Goal: Subscribe to service/newsletter

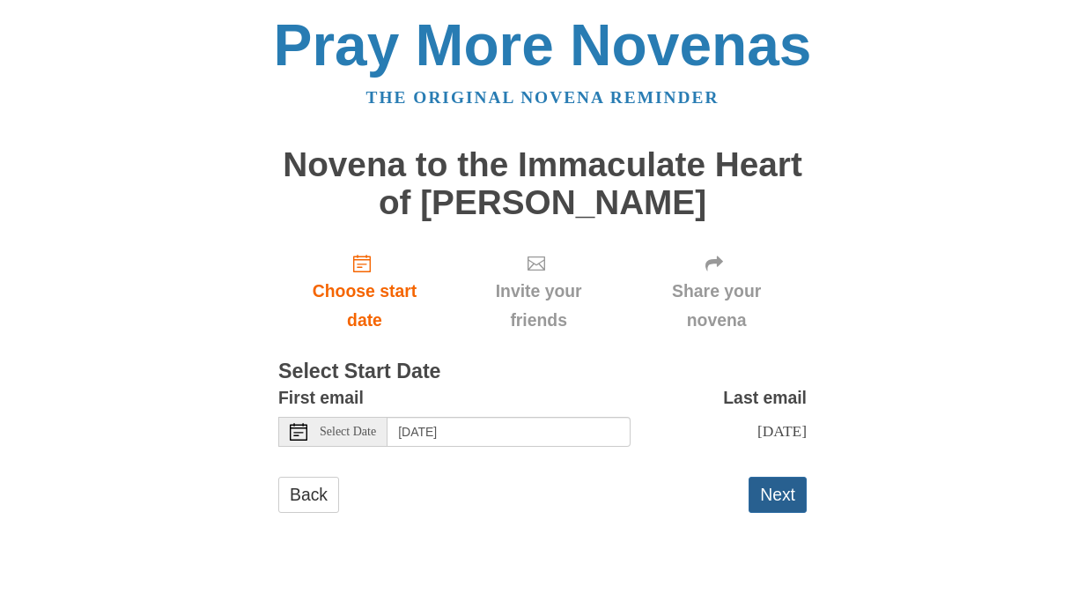
click at [774, 492] on button "Next" at bounding box center [778, 495] width 58 height 36
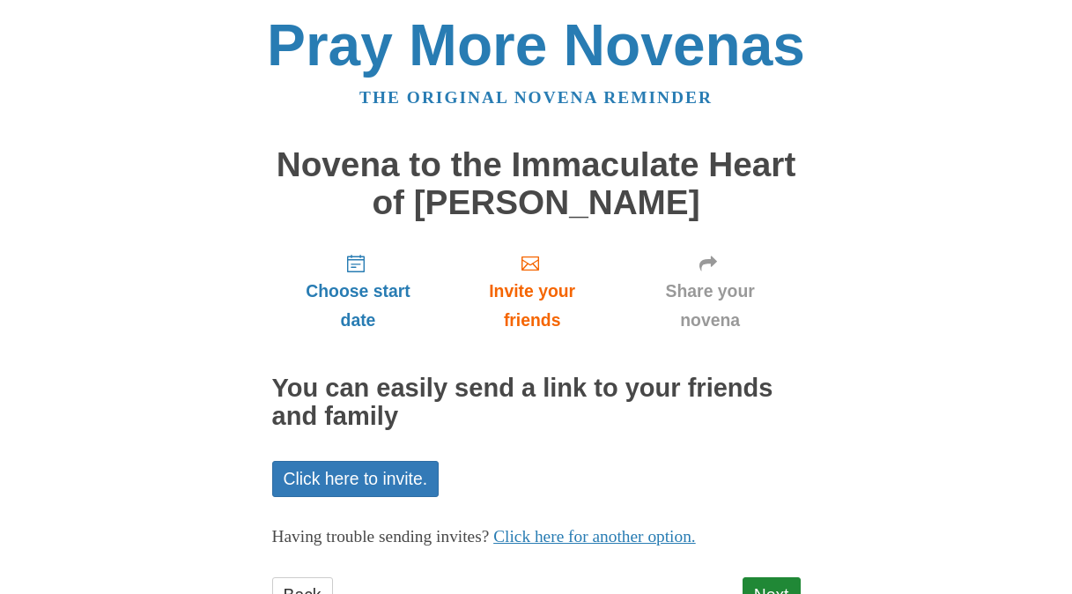
scroll to position [71, 0]
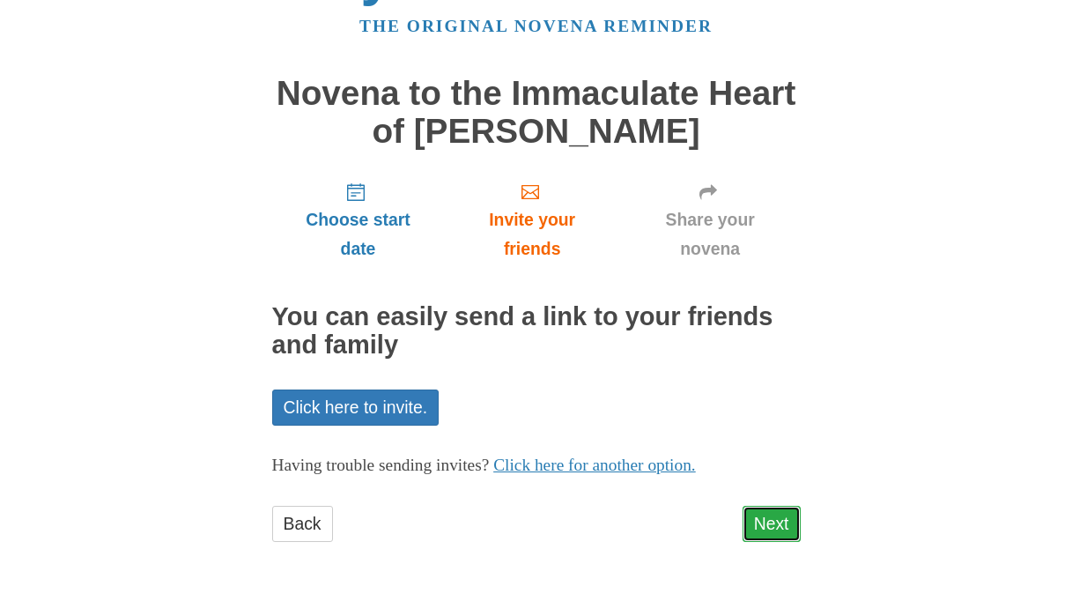
click at [780, 519] on link "Next" at bounding box center [772, 524] width 58 height 36
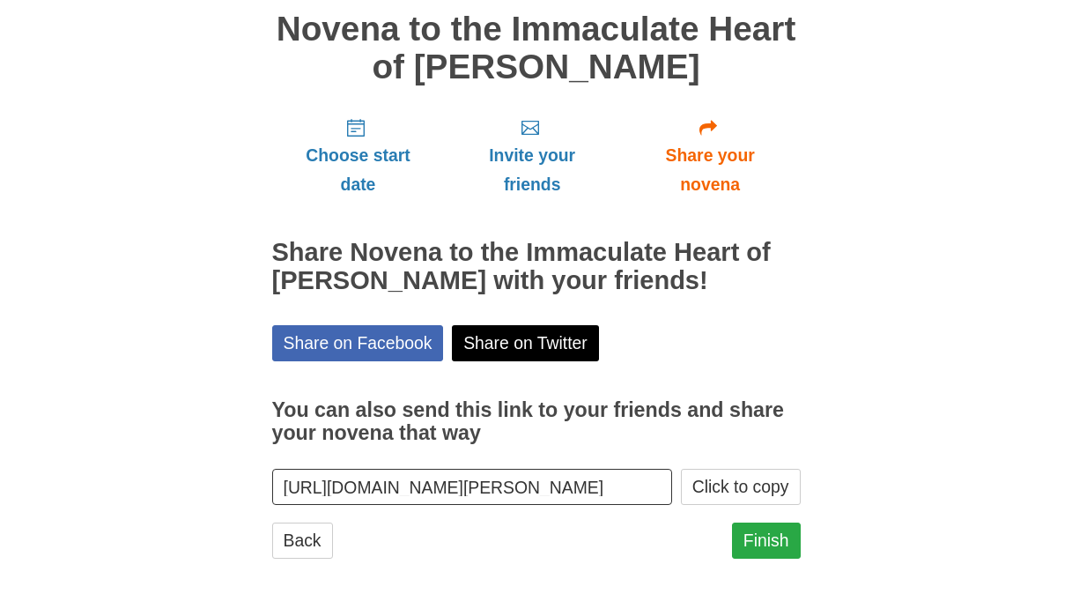
scroll to position [152, 0]
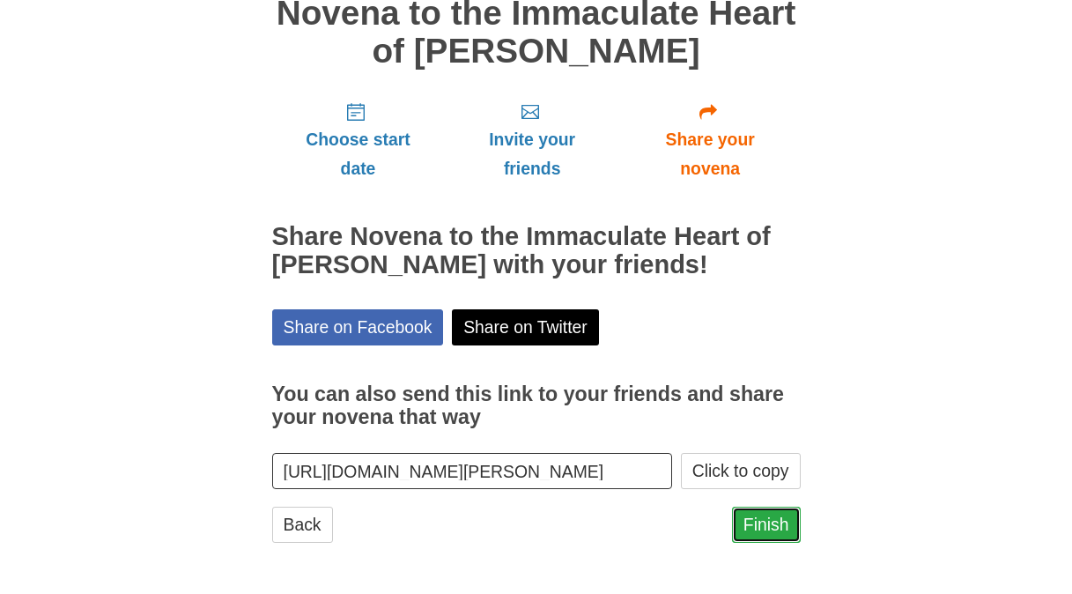
click at [772, 516] on link "Finish" at bounding box center [766, 525] width 69 height 36
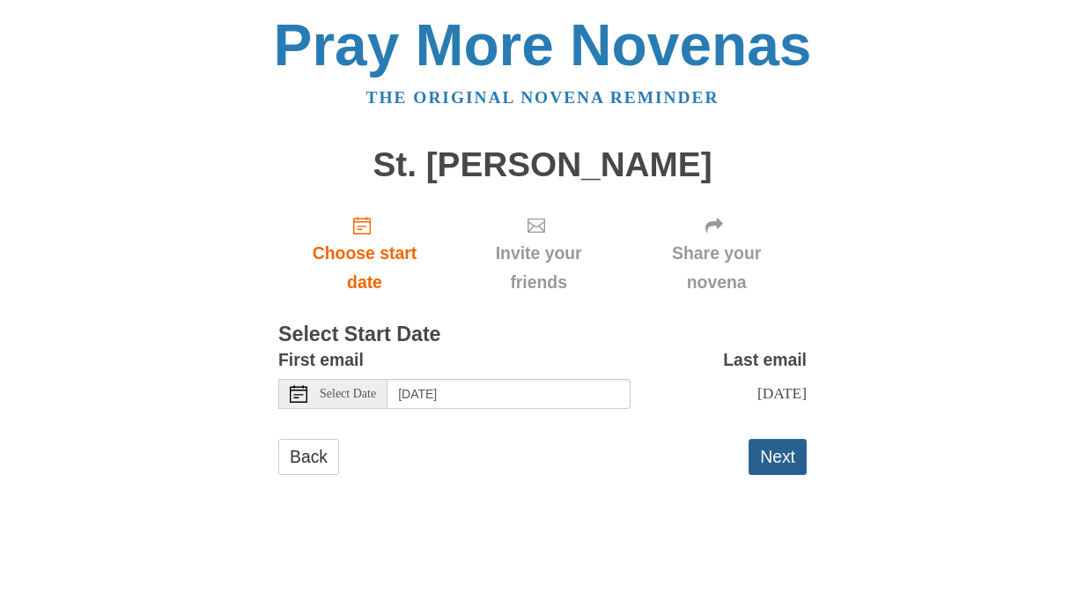
click at [780, 459] on button "Next" at bounding box center [778, 457] width 58 height 36
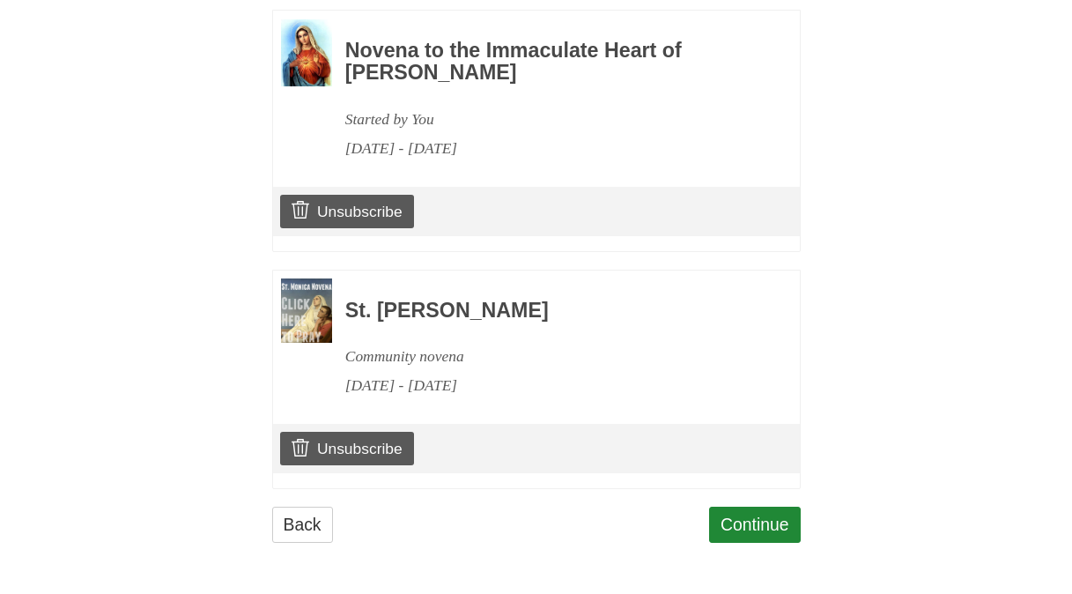
scroll to position [839, 0]
click at [780, 526] on link "Continue" at bounding box center [755, 525] width 92 height 36
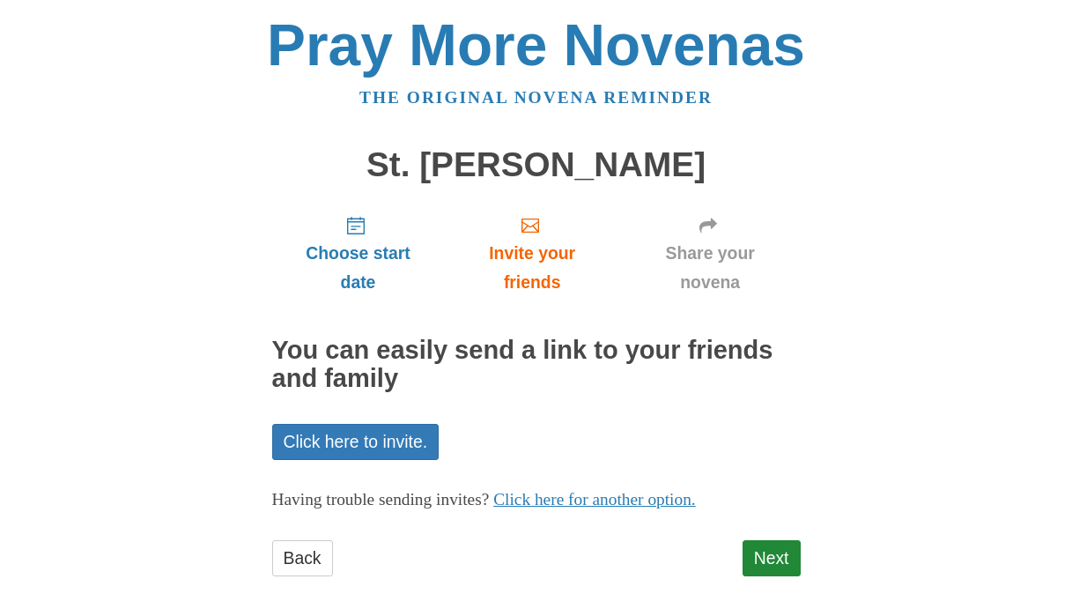
scroll to position [33, 0]
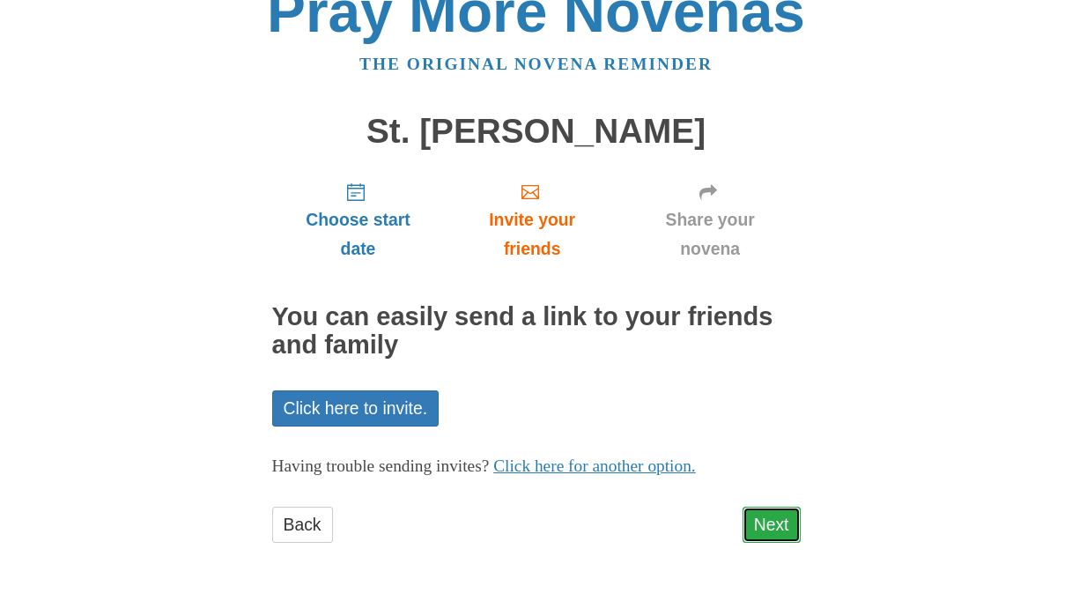
click at [776, 525] on link "Next" at bounding box center [772, 525] width 58 height 36
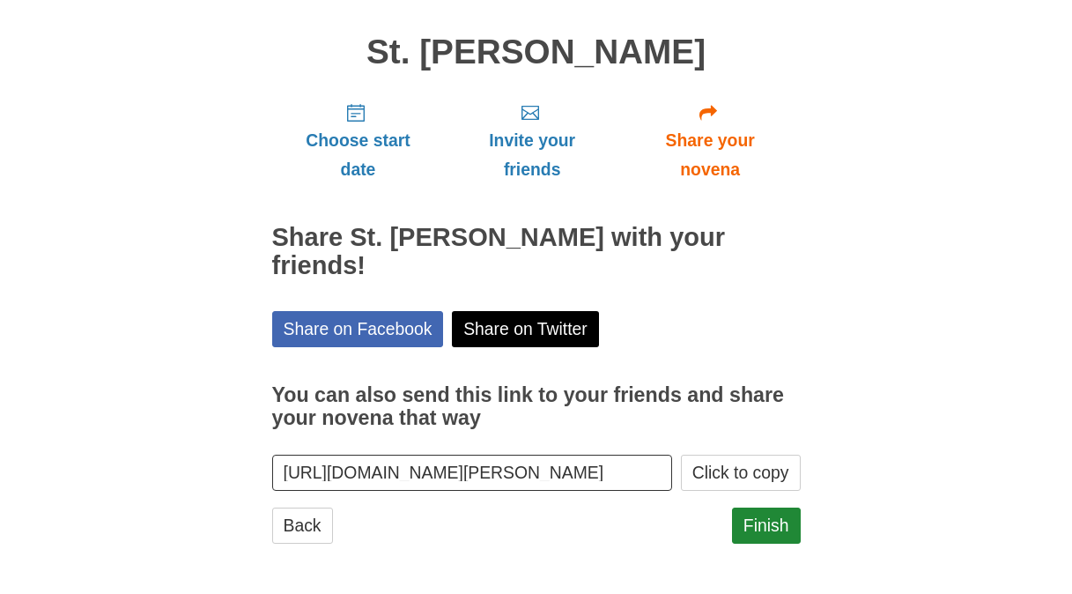
scroll to position [114, 0]
drag, startPoint x: 0, startPoint y: 0, endPoint x: 775, endPoint y: 525, distance: 936.2
click at [775, 525] on link "Finish" at bounding box center [766, 525] width 69 height 36
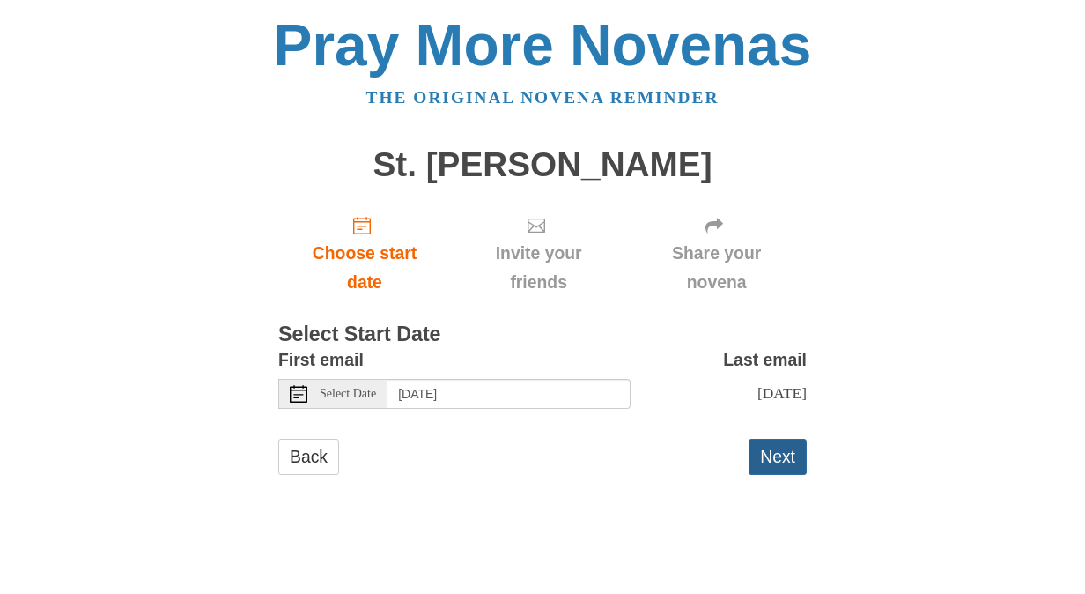
click at [780, 453] on button "Next" at bounding box center [778, 457] width 58 height 36
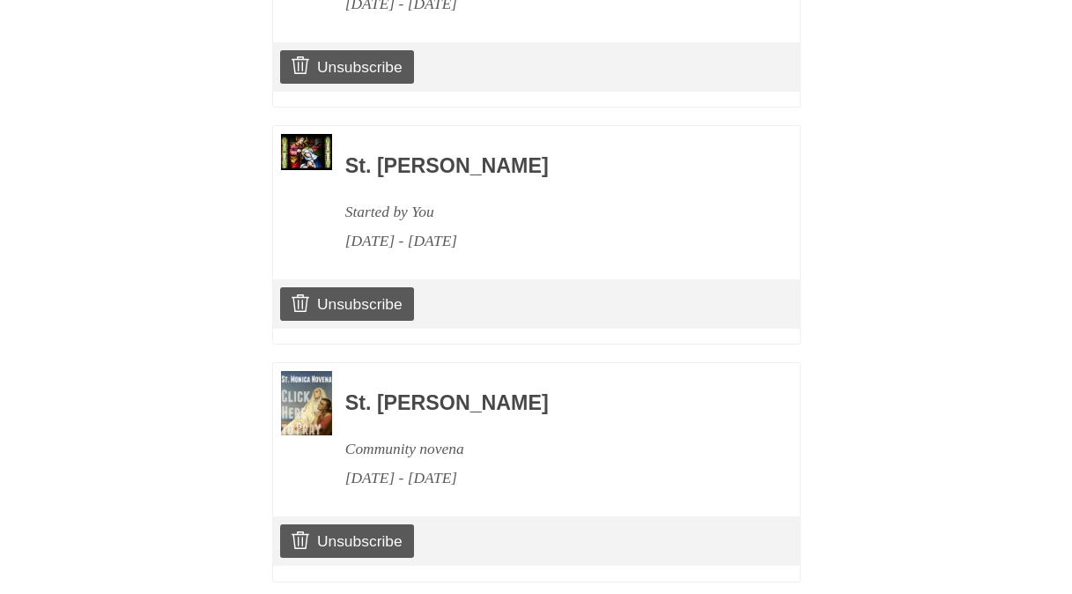
scroll to position [1076, 0]
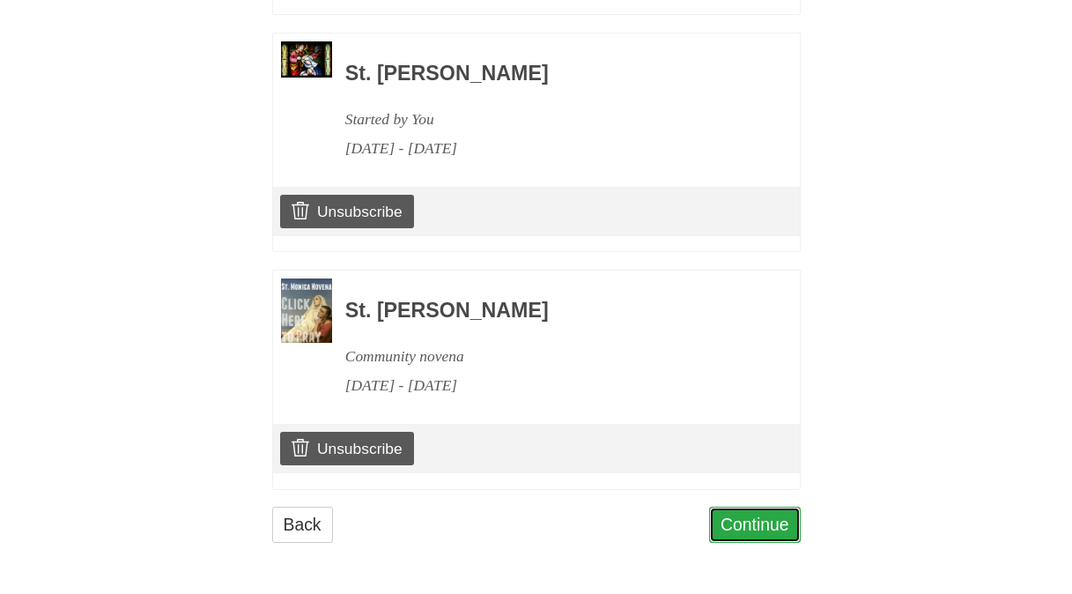
click at [763, 534] on link "Continue" at bounding box center [755, 525] width 92 height 36
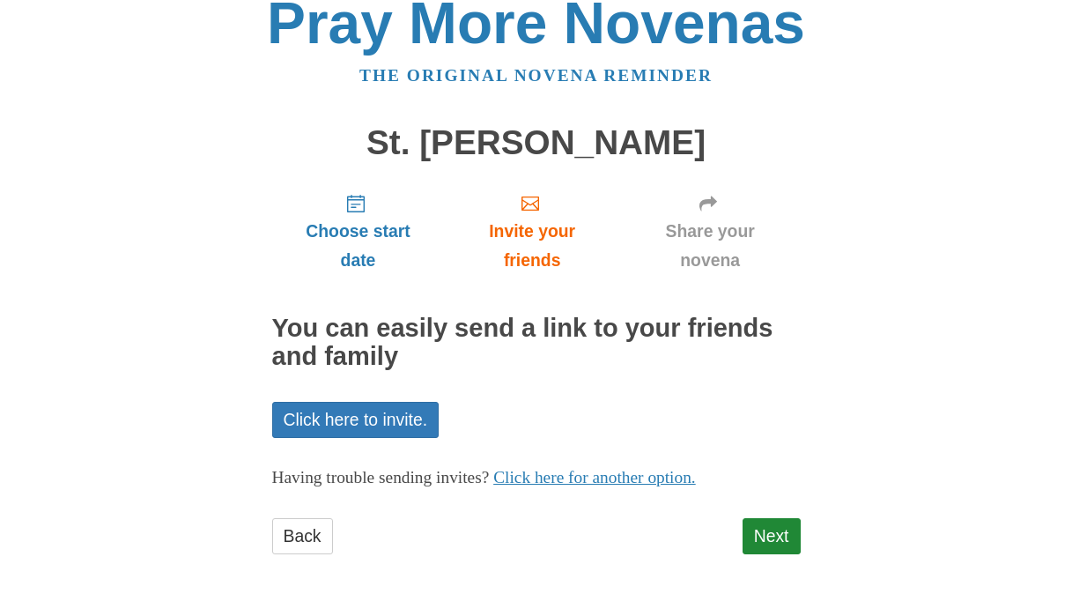
scroll to position [33, 0]
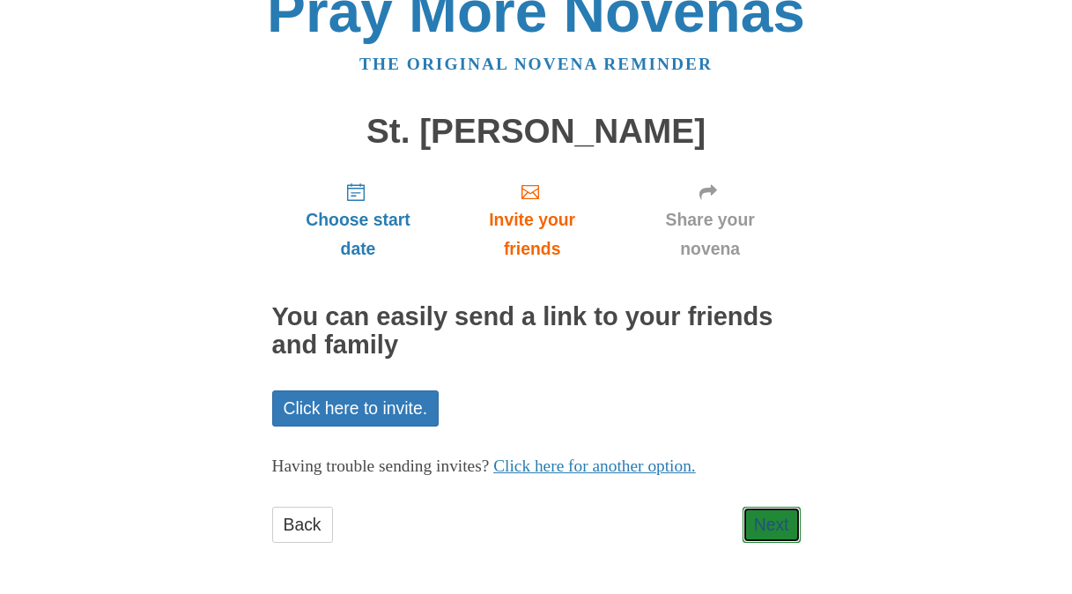
click at [763, 533] on link "Next" at bounding box center [772, 525] width 58 height 36
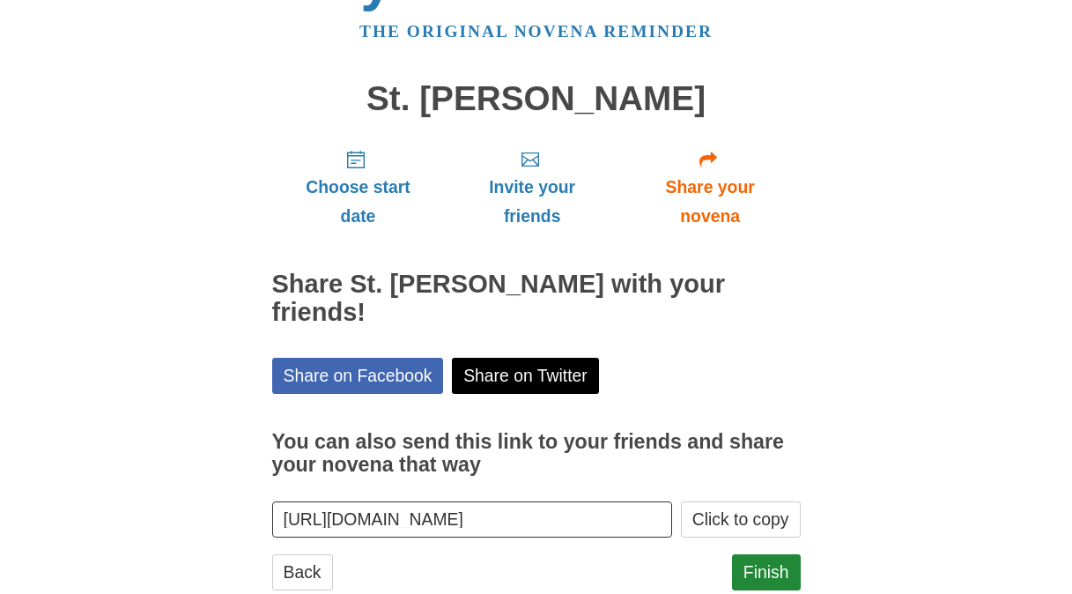
scroll to position [85, 0]
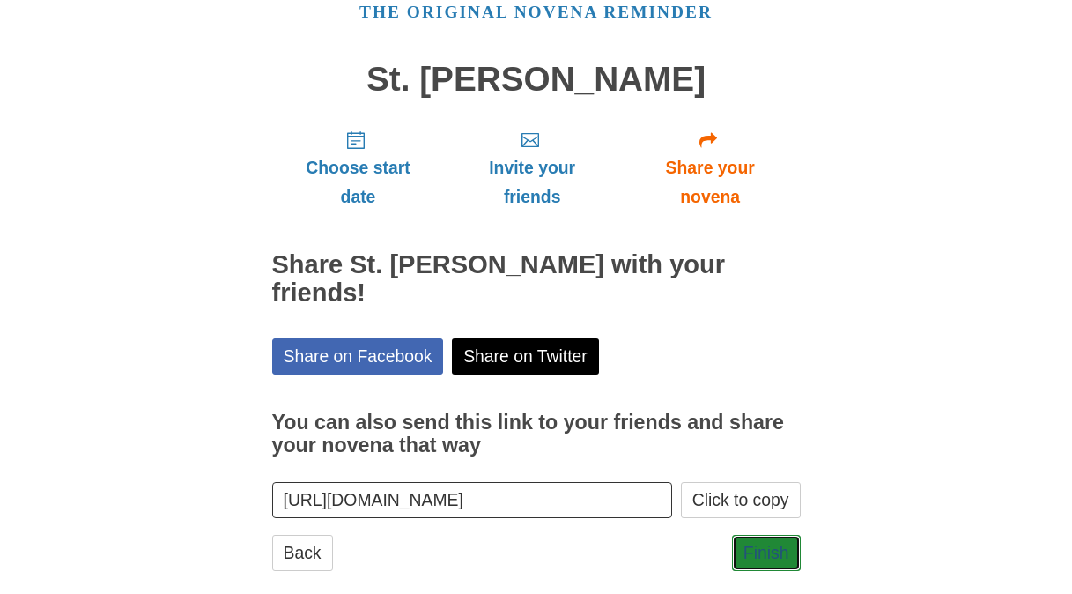
click at [763, 535] on link "Finish" at bounding box center [766, 553] width 69 height 36
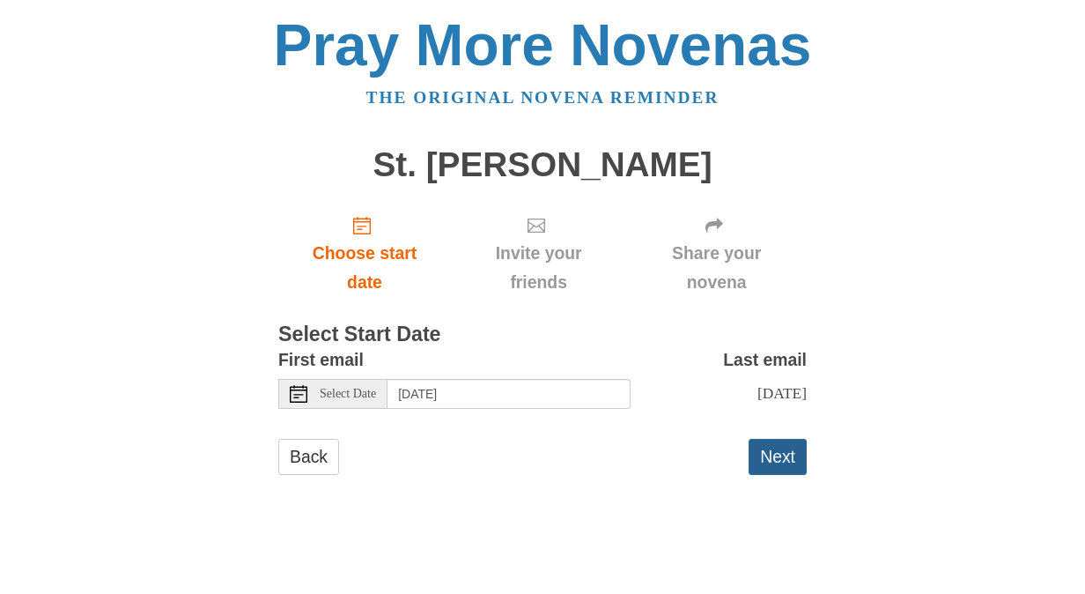
click at [786, 456] on button "Next" at bounding box center [778, 457] width 58 height 36
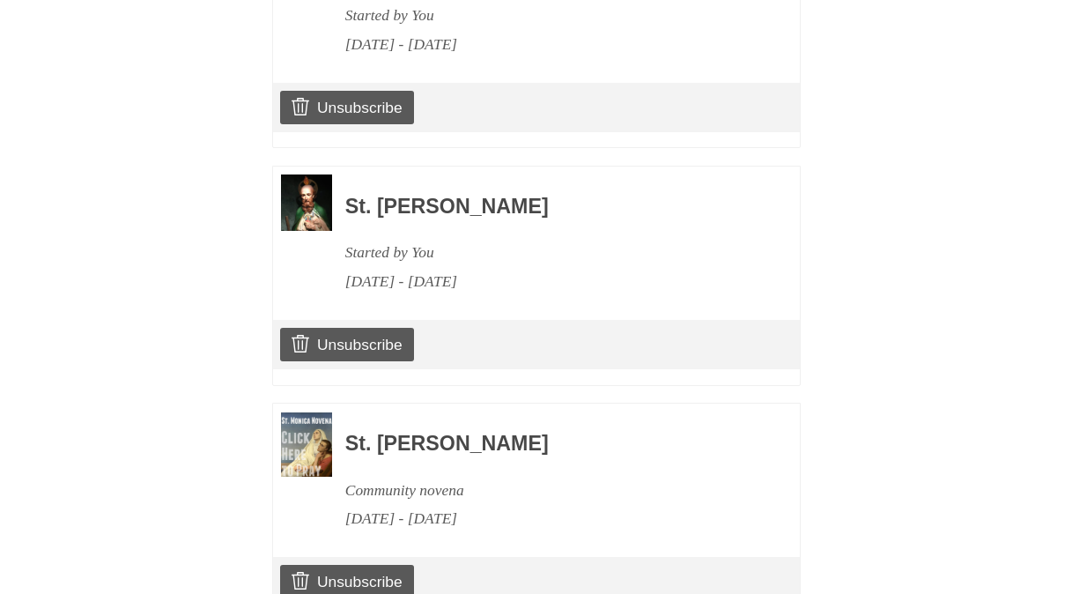
scroll to position [1313, 0]
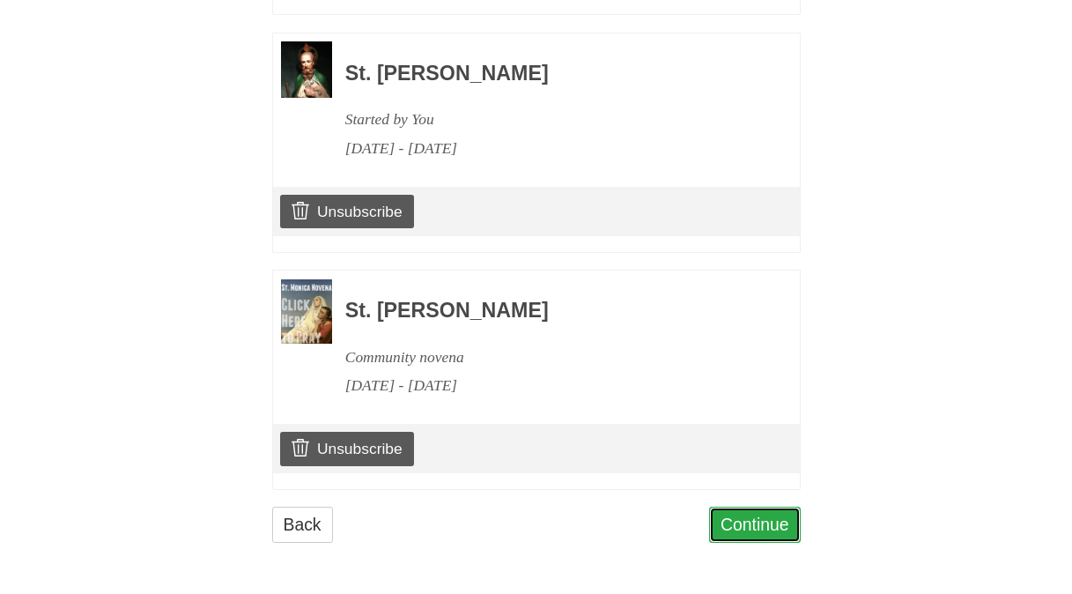
click at [787, 530] on link "Continue" at bounding box center [755, 525] width 92 height 36
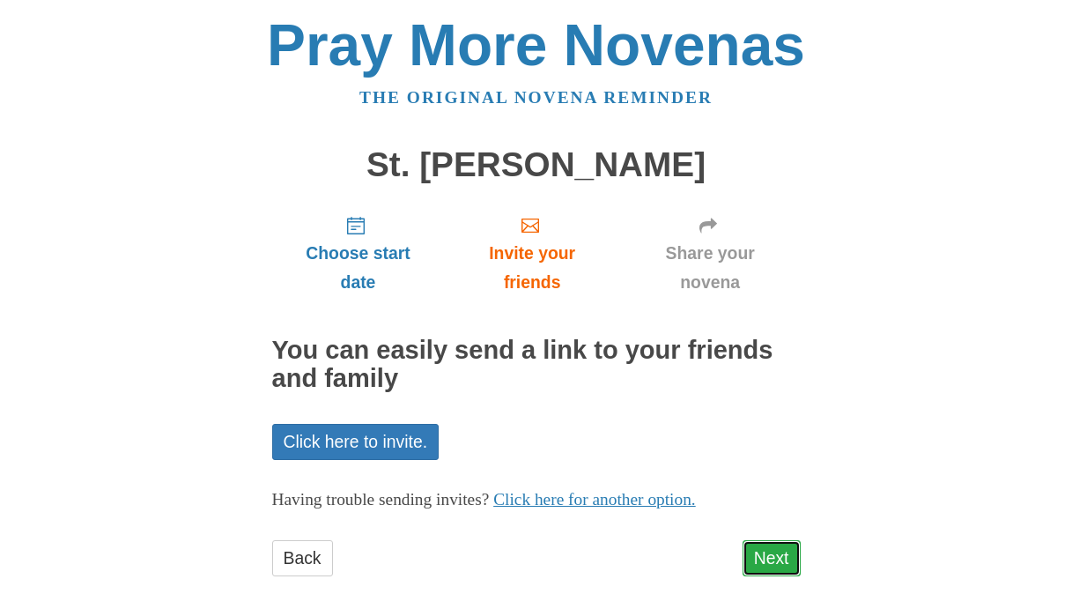
click at [783, 551] on link "Next" at bounding box center [772, 558] width 58 height 36
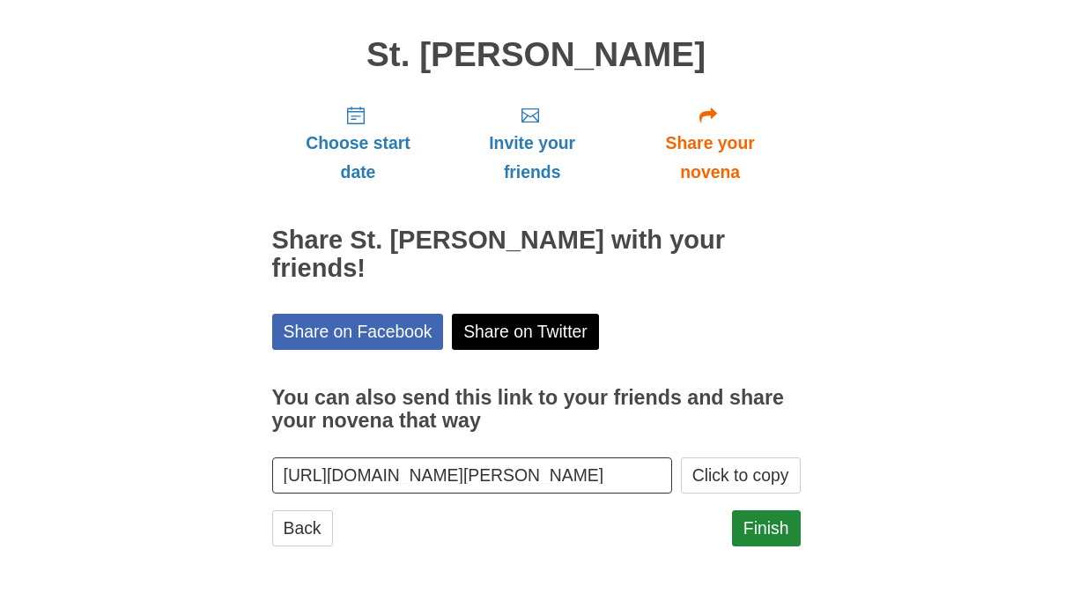
scroll to position [114, 0]
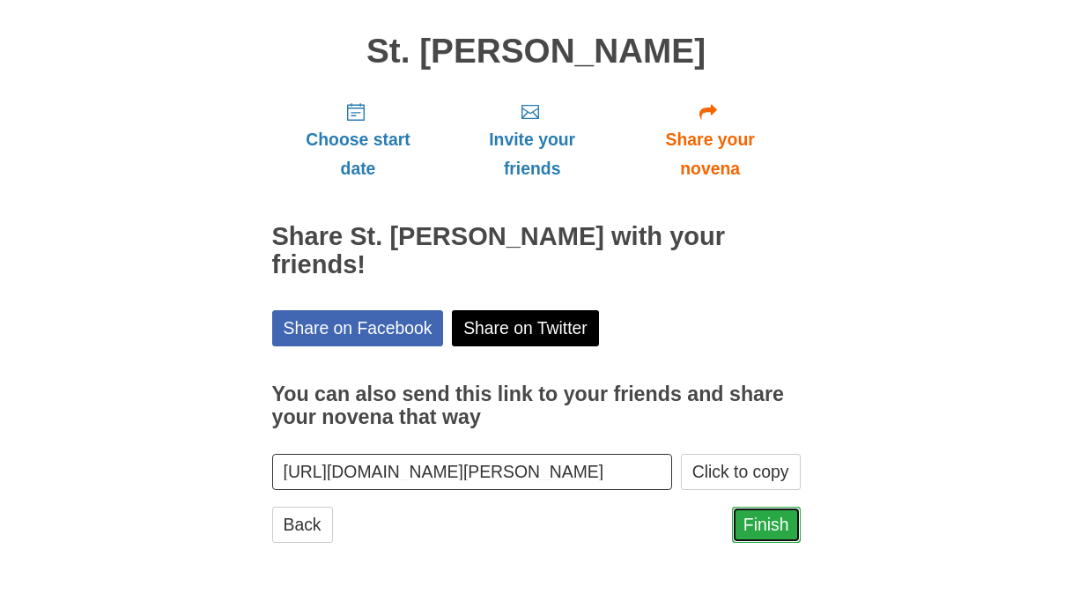
click at [773, 529] on link "Finish" at bounding box center [766, 525] width 69 height 36
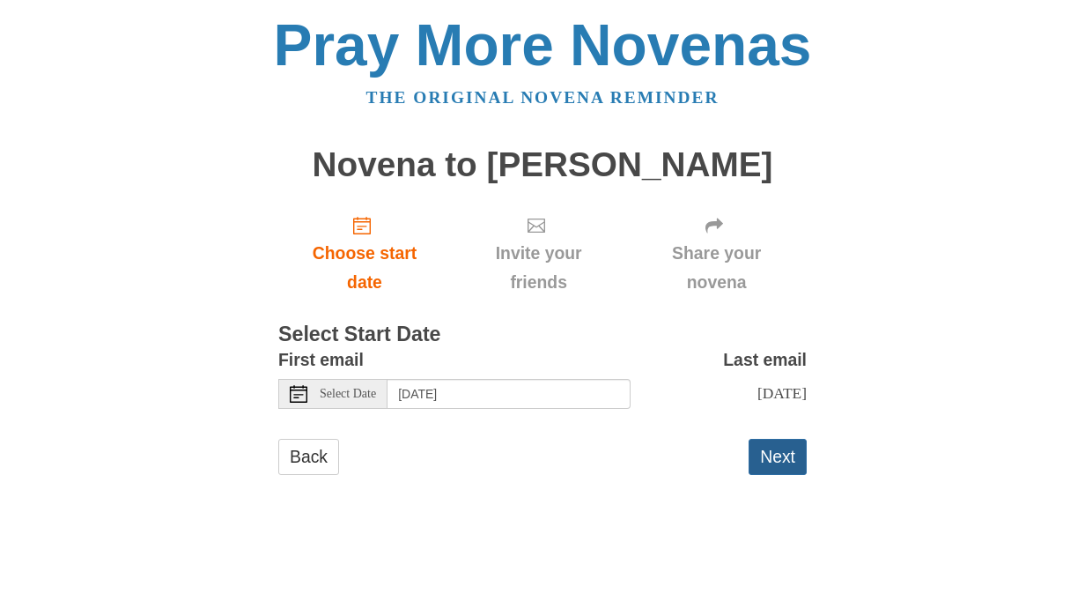
click at [782, 457] on button "Next" at bounding box center [778, 457] width 58 height 36
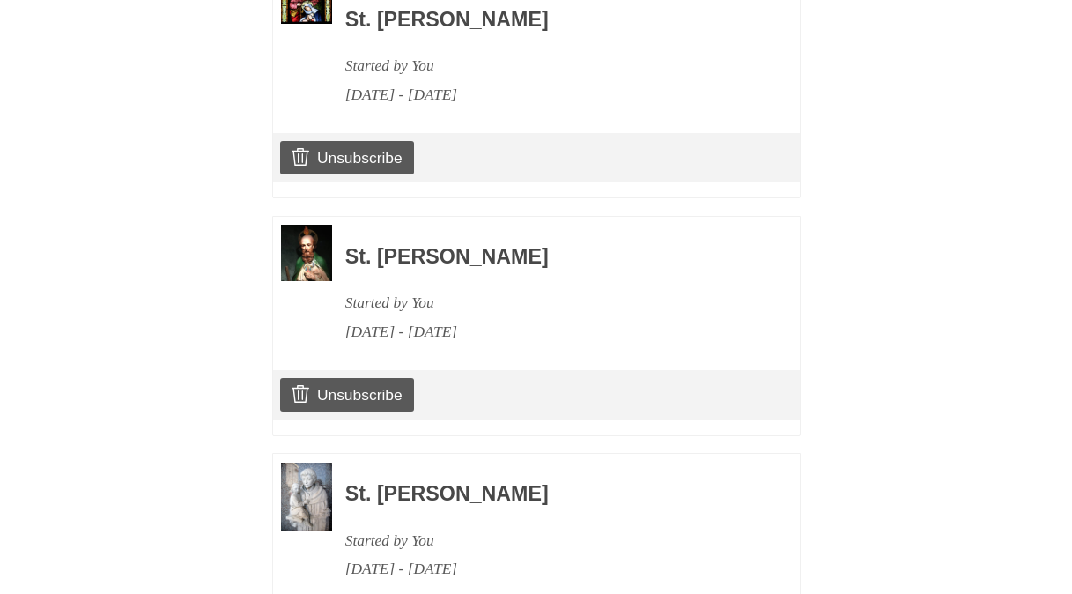
scroll to position [1550, 0]
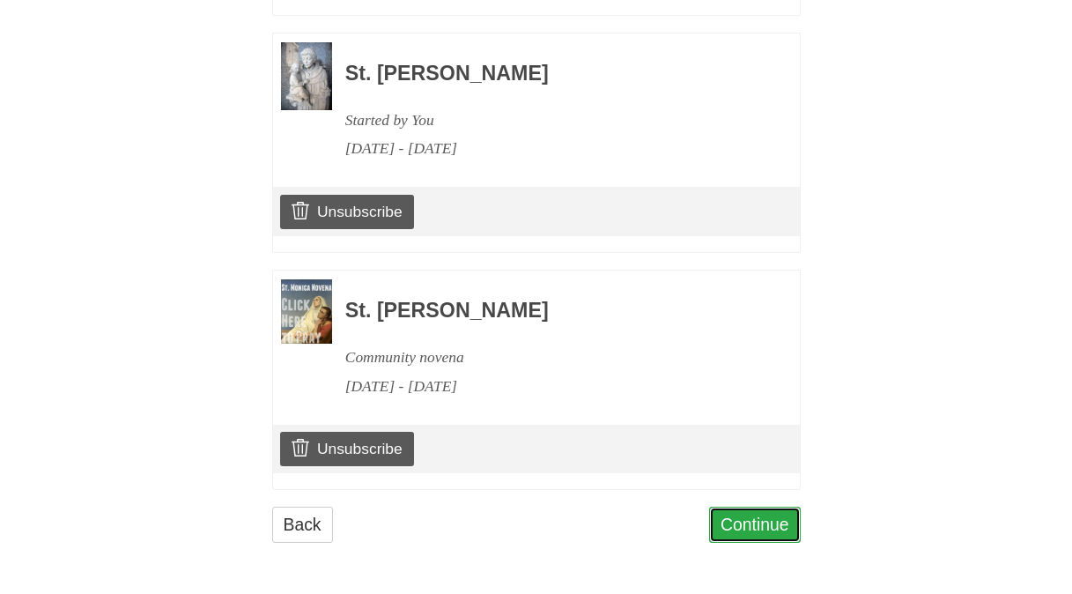
click at [746, 526] on link "Continue" at bounding box center [755, 525] width 92 height 36
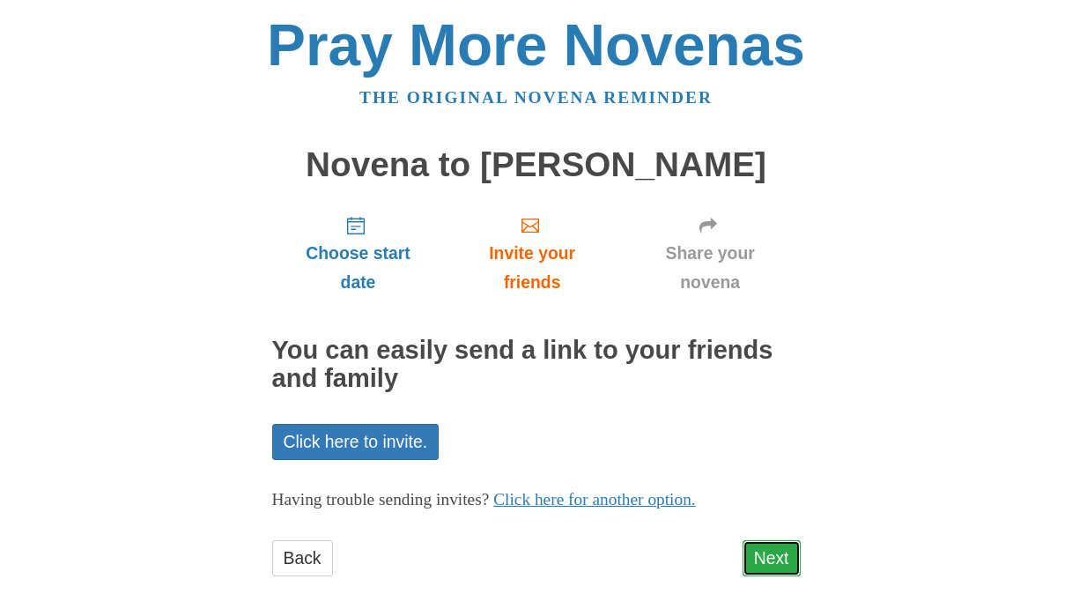
click at [765, 544] on link "Next" at bounding box center [772, 558] width 58 height 36
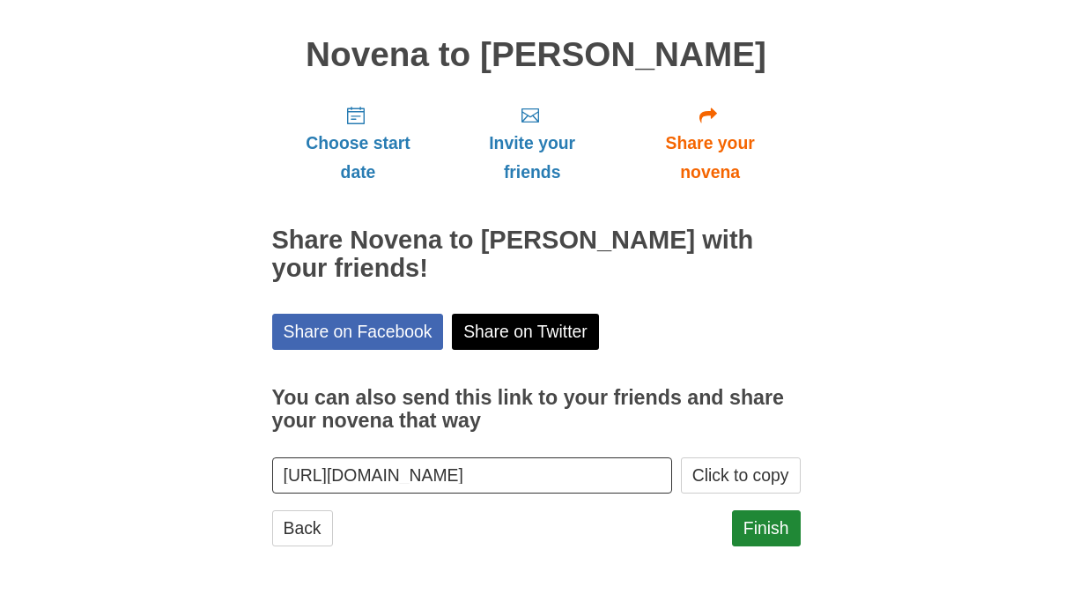
scroll to position [114, 0]
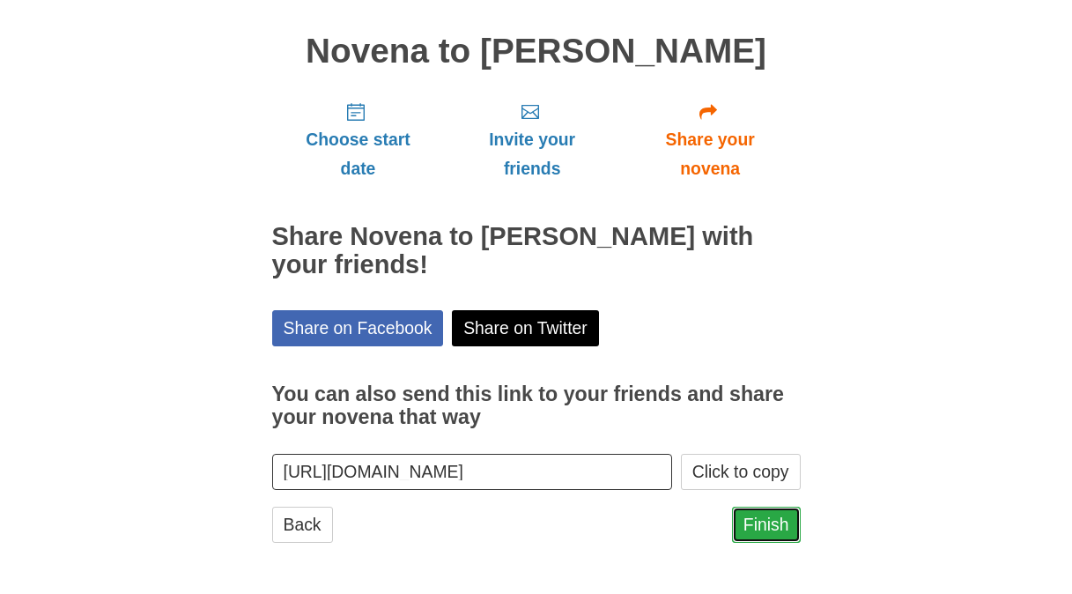
click at [766, 514] on link "Finish" at bounding box center [766, 525] width 69 height 36
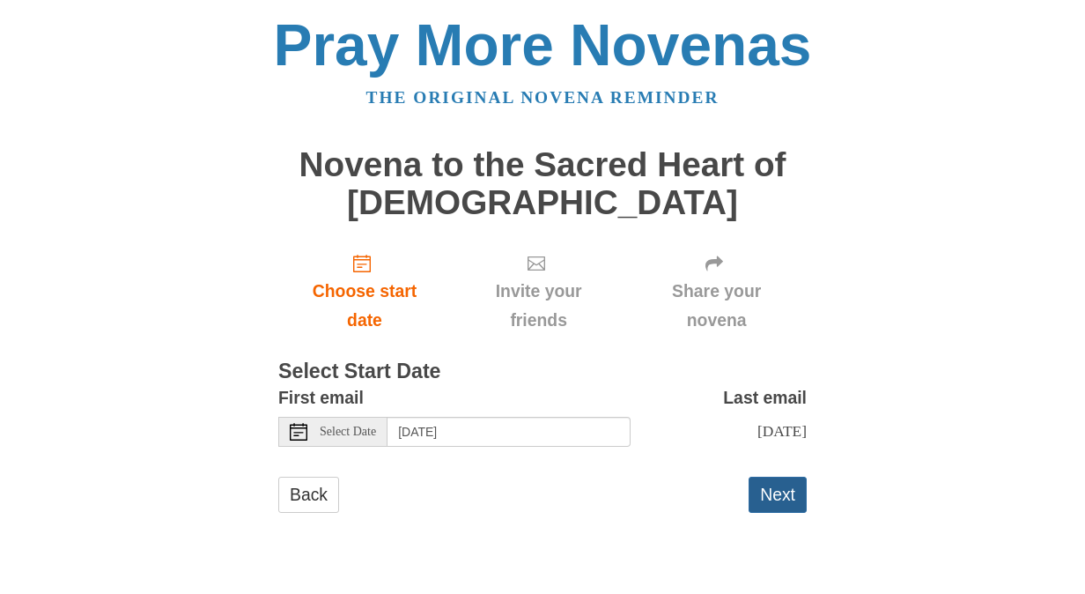
click at [774, 496] on button "Next" at bounding box center [778, 495] width 58 height 36
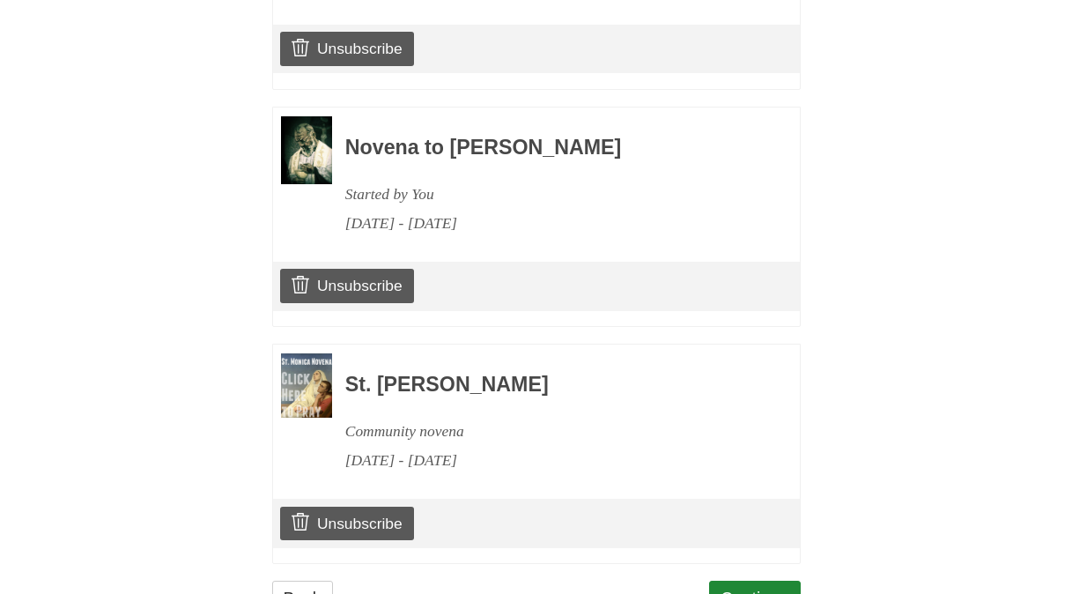
scroll to position [1824, 0]
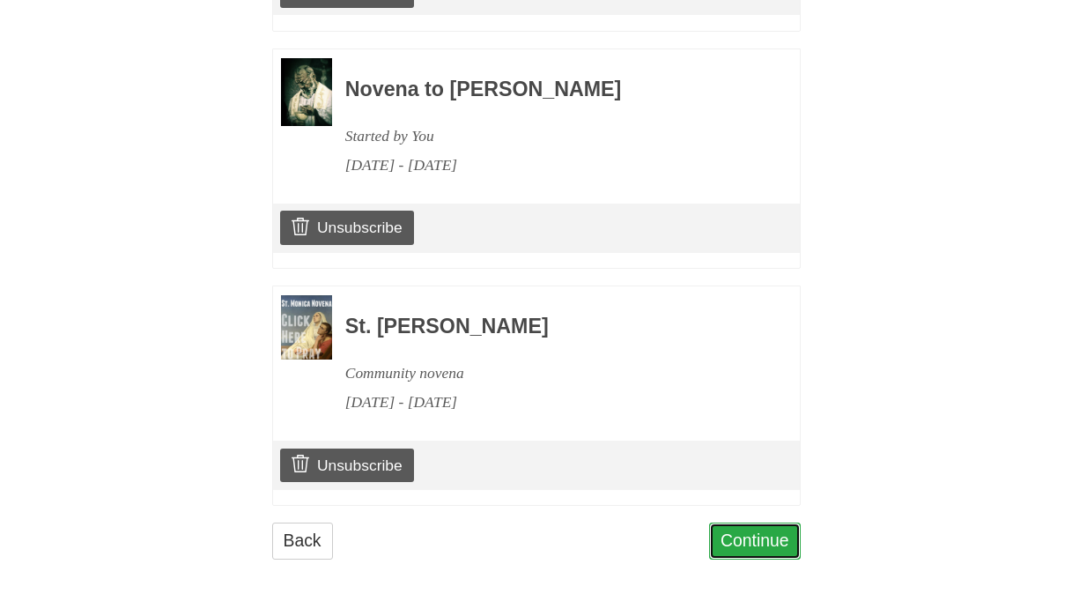
click at [758, 527] on link "Continue" at bounding box center [755, 540] width 92 height 36
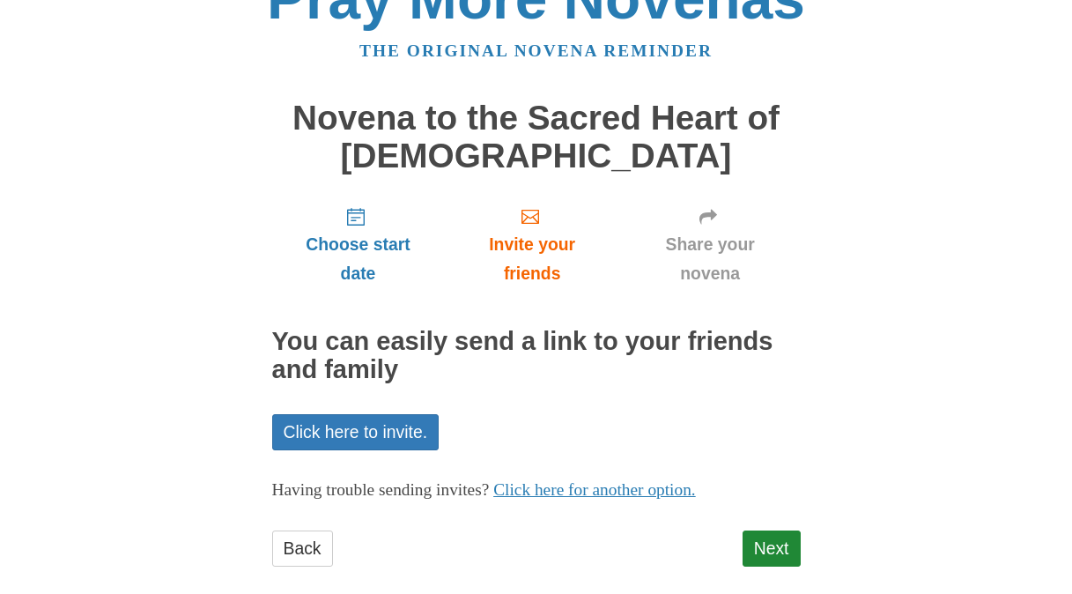
scroll to position [71, 0]
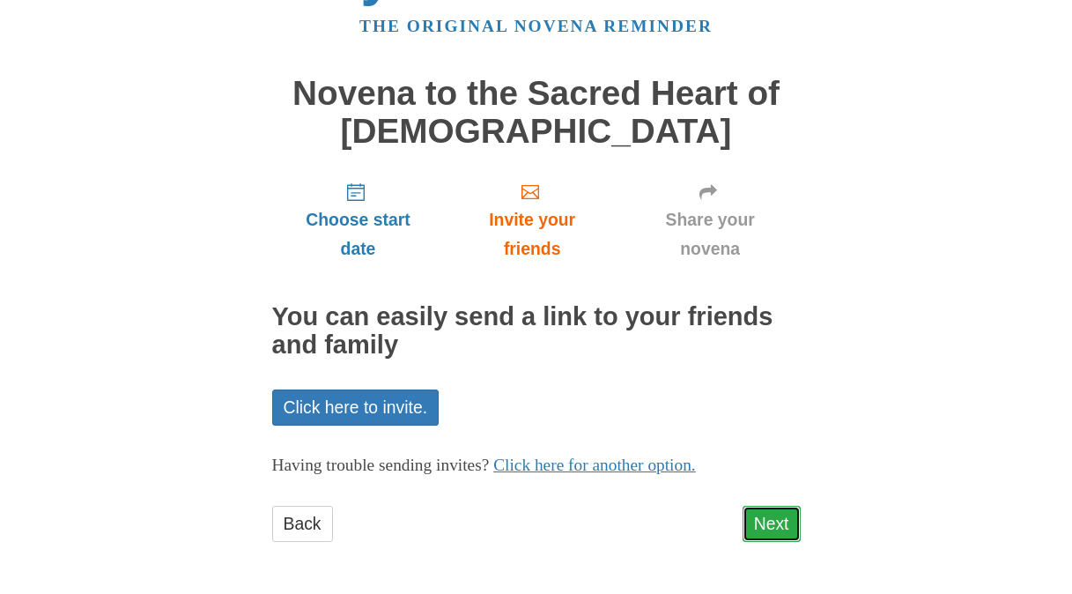
click at [784, 515] on link "Next" at bounding box center [772, 524] width 58 height 36
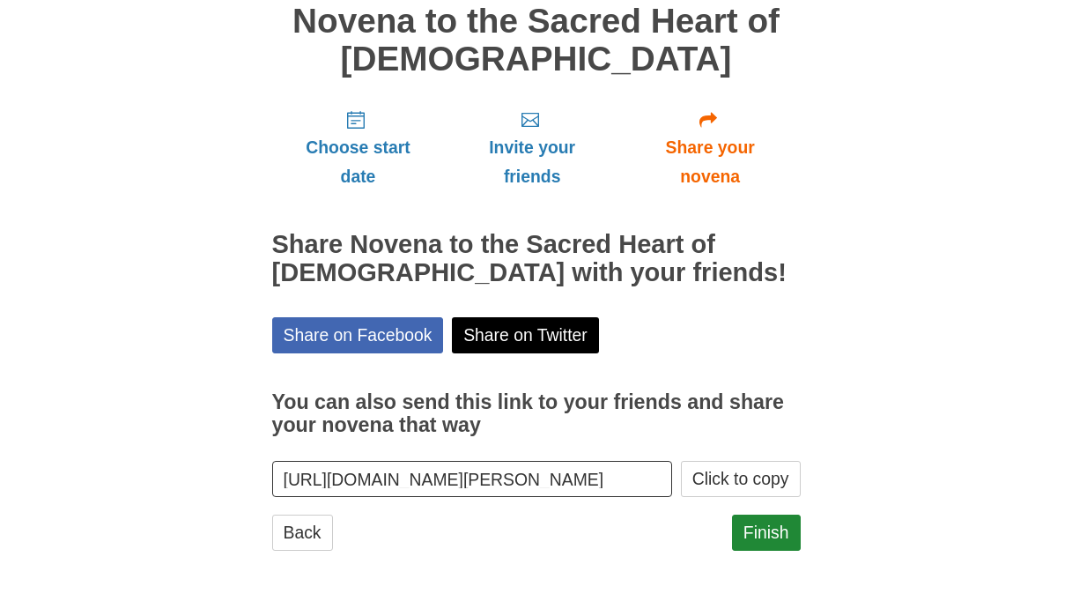
scroll to position [152, 0]
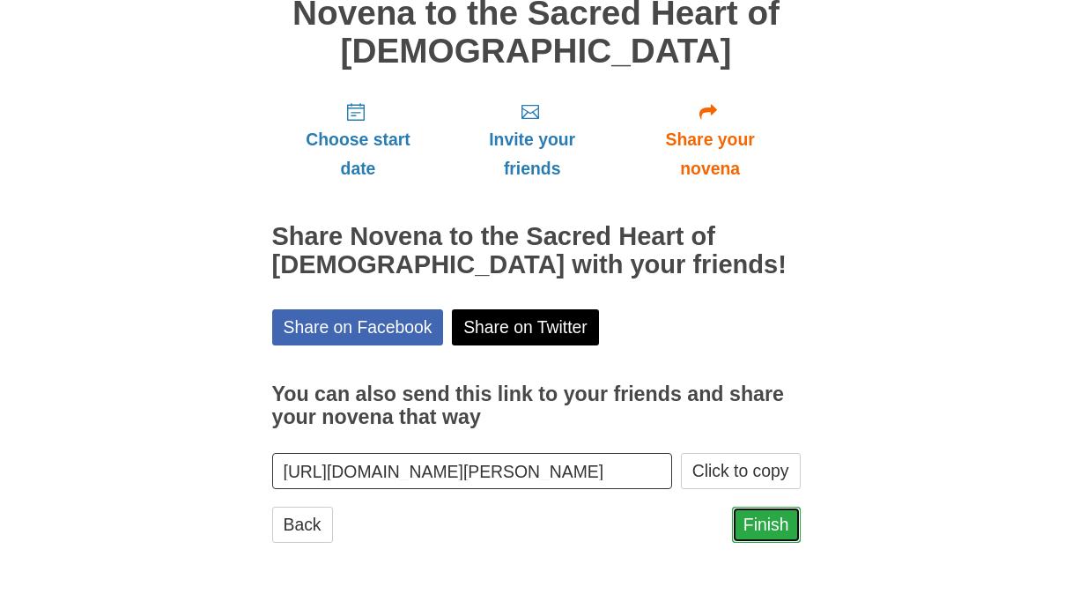
click at [774, 524] on link "Finish" at bounding box center [766, 525] width 69 height 36
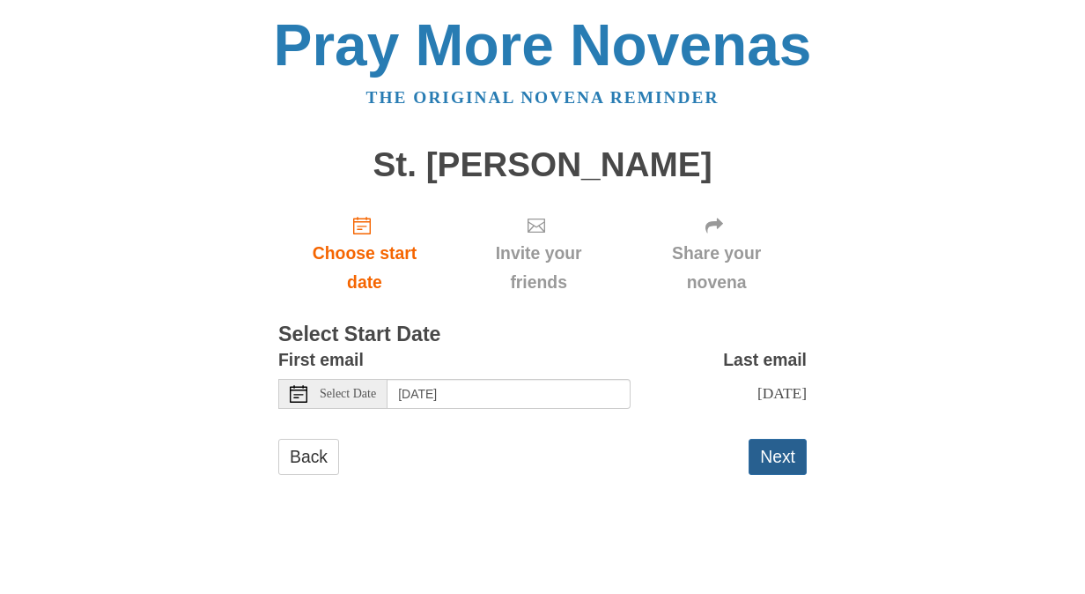
click at [787, 451] on button "Next" at bounding box center [778, 457] width 58 height 36
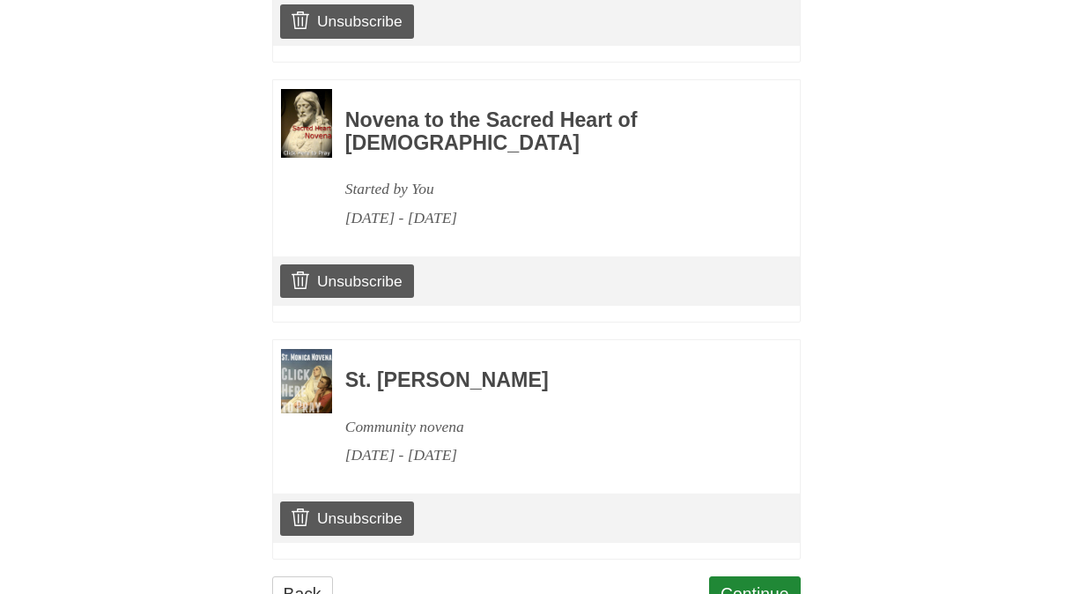
scroll to position [2024, 0]
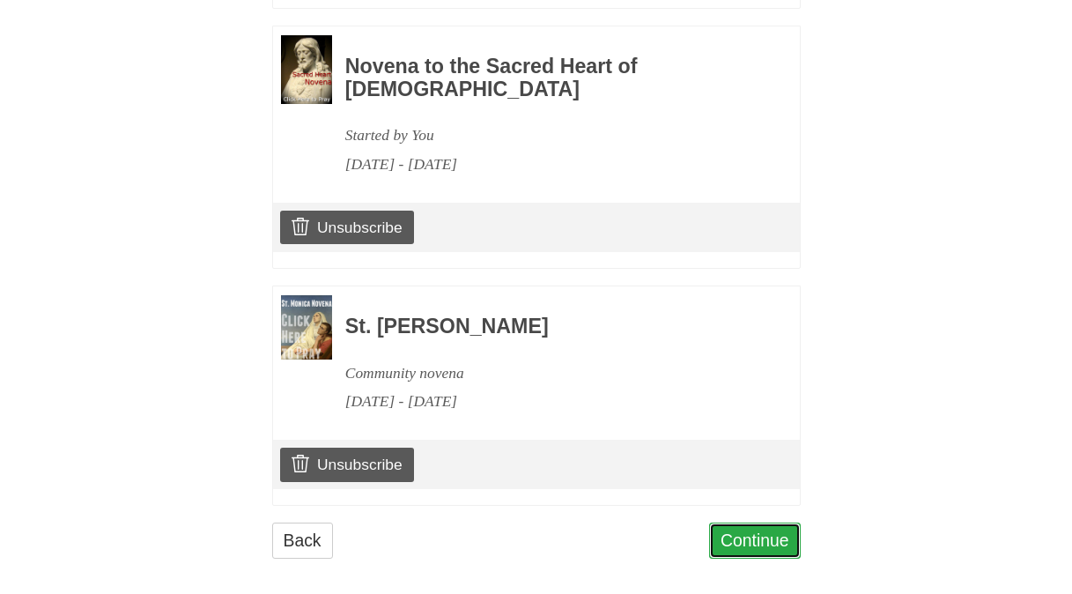
click at [766, 522] on link "Continue" at bounding box center [755, 540] width 92 height 36
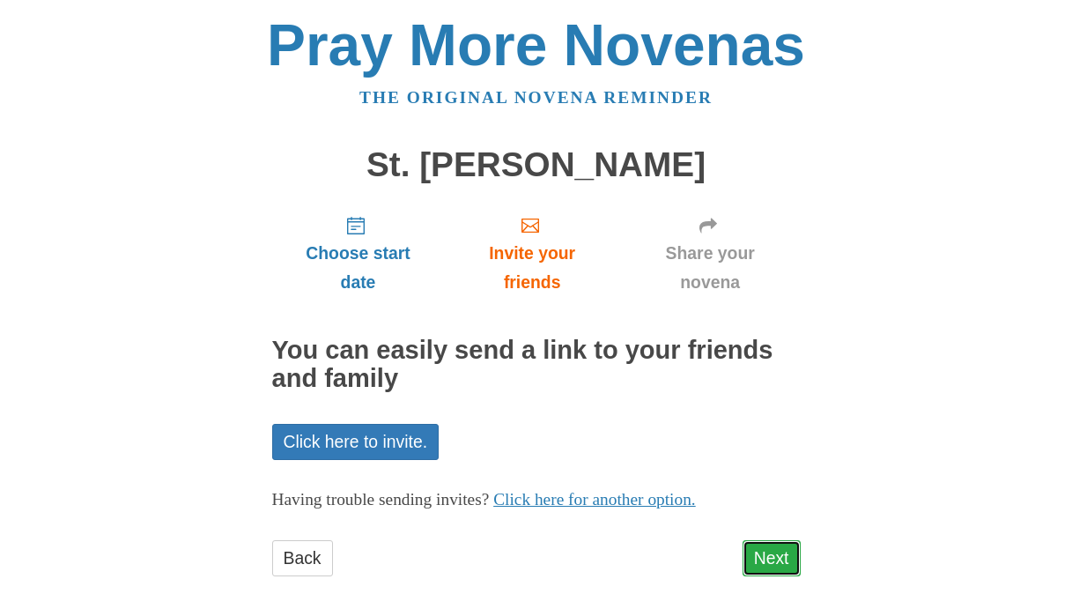
click at [778, 551] on link "Next" at bounding box center [772, 558] width 58 height 36
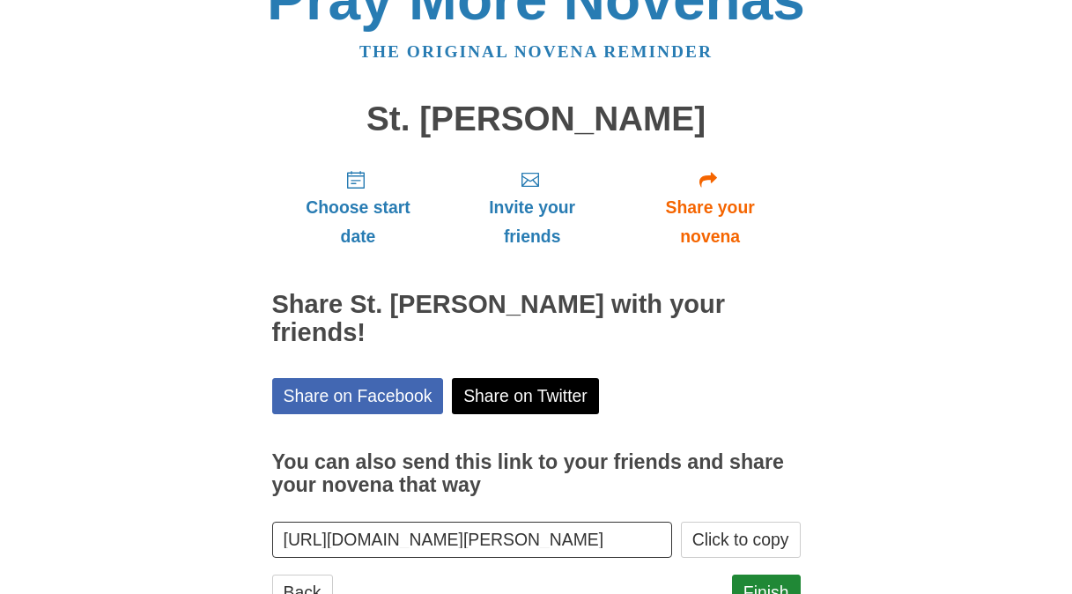
scroll to position [85, 0]
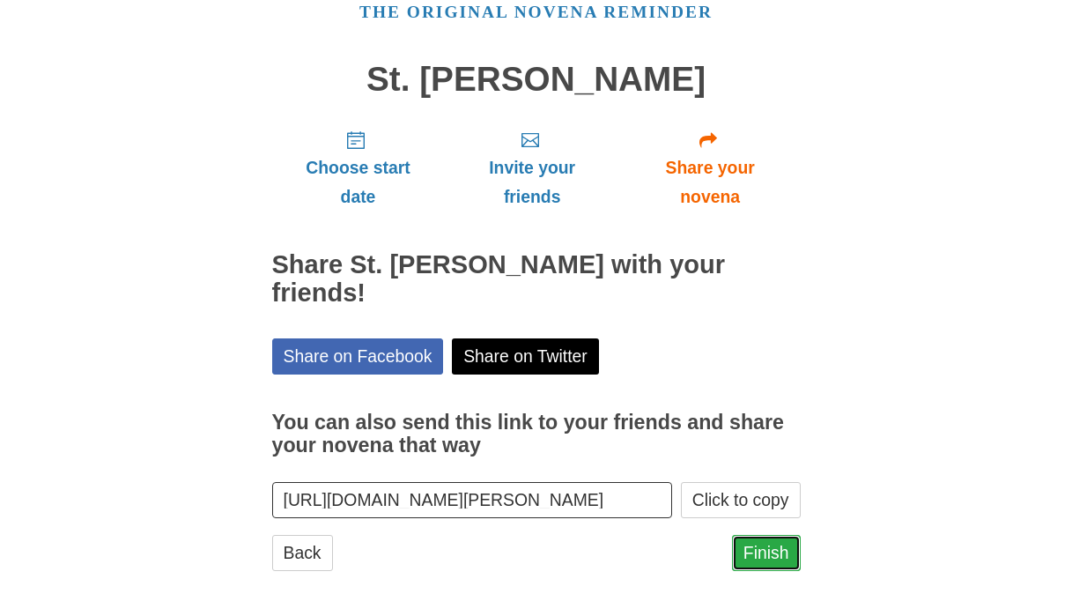
click at [773, 536] on link "Finish" at bounding box center [766, 553] width 69 height 36
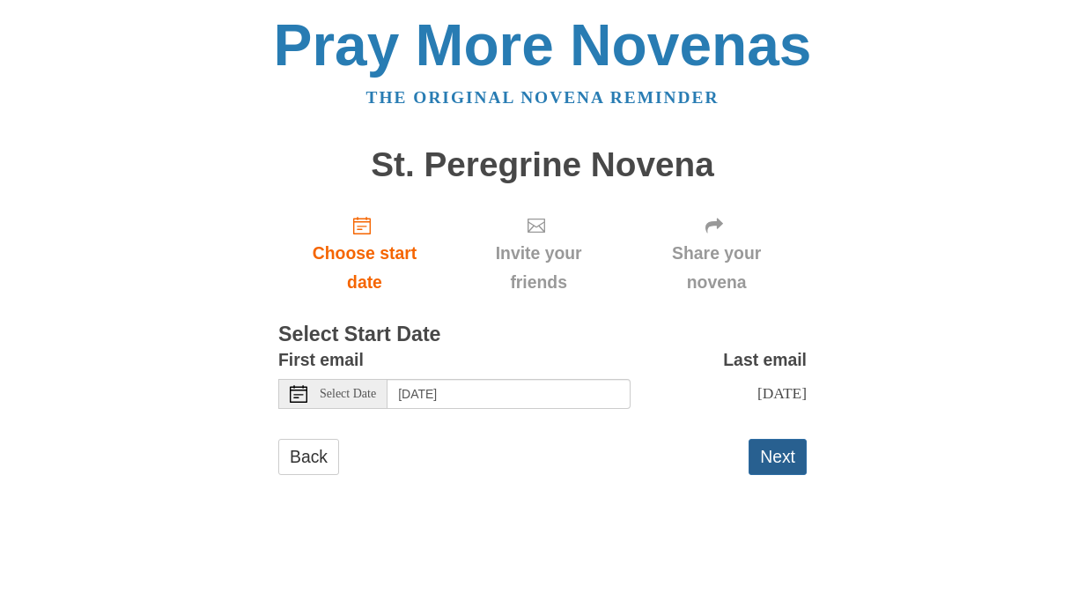
click at [777, 452] on button "Next" at bounding box center [778, 457] width 58 height 36
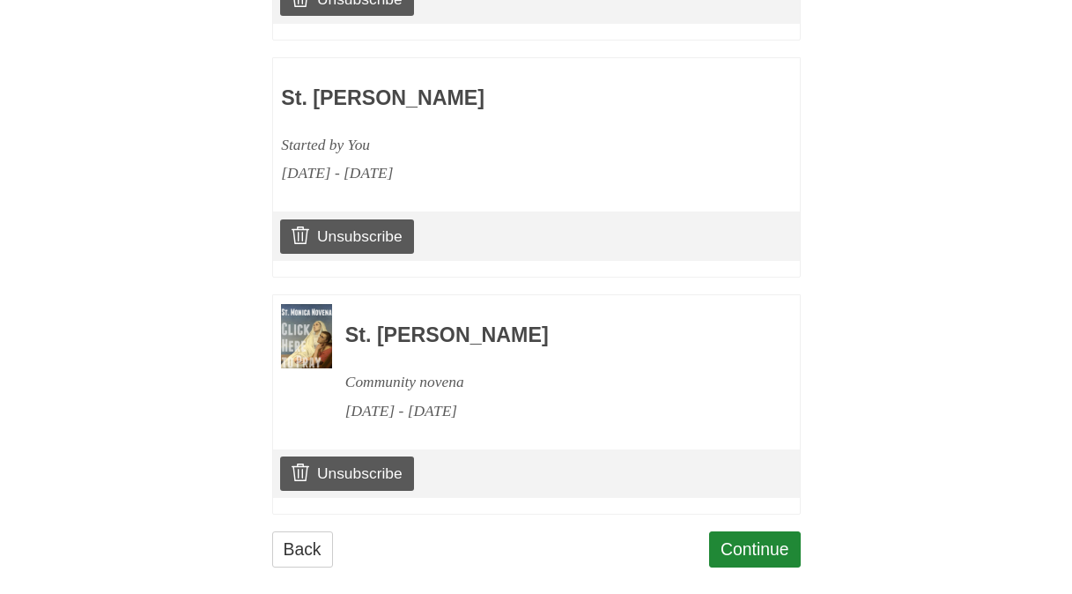
scroll to position [2261, 0]
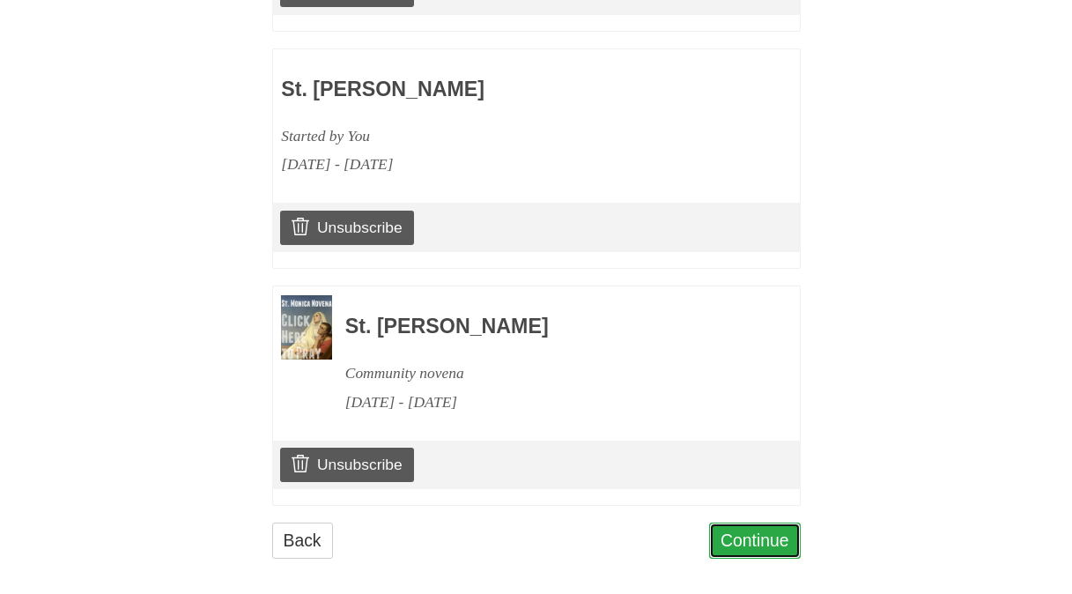
click at [773, 536] on link "Continue" at bounding box center [755, 540] width 92 height 36
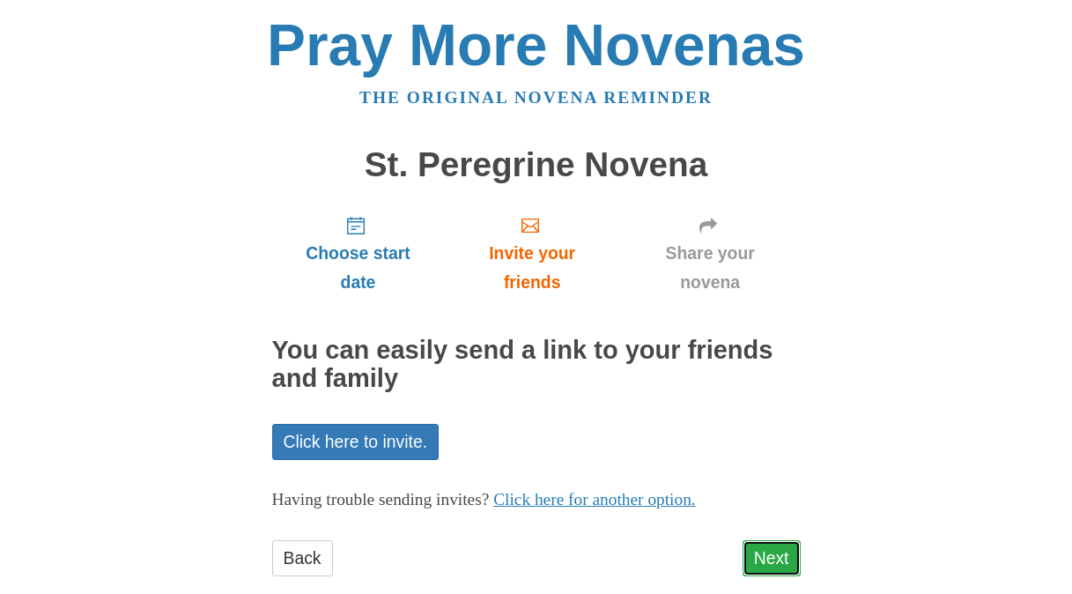
click at [773, 541] on link "Next" at bounding box center [772, 558] width 58 height 36
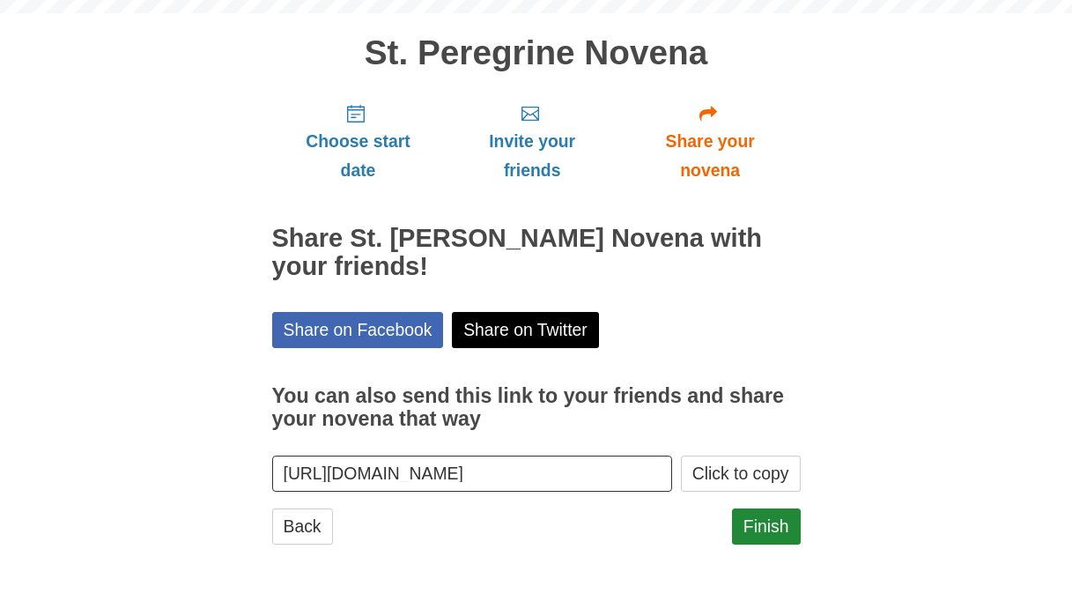
scroll to position [114, 0]
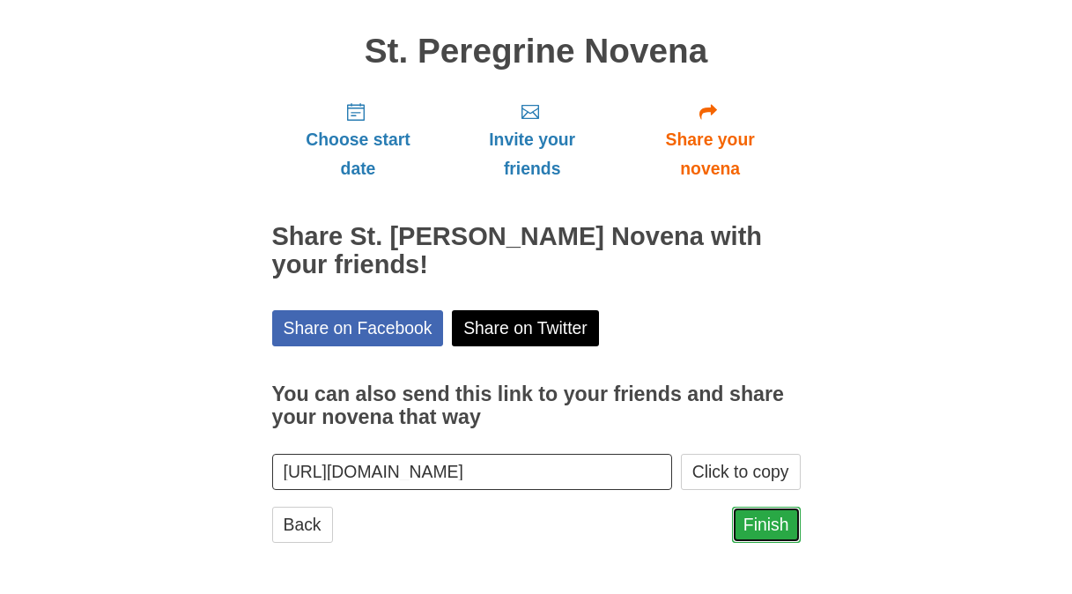
click at [767, 528] on link "Finish" at bounding box center [766, 525] width 69 height 36
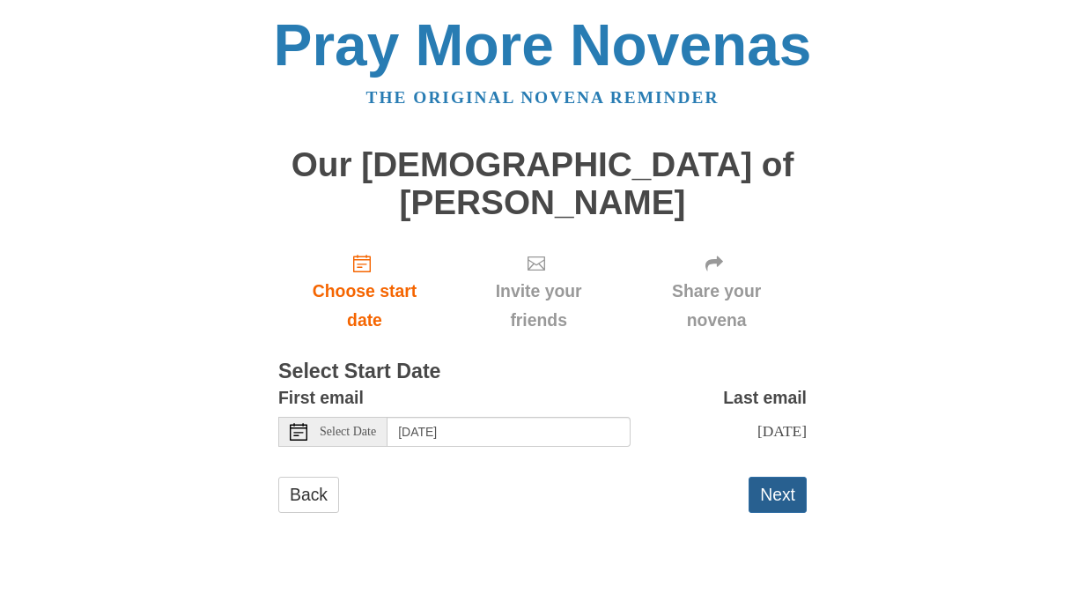
click at [783, 477] on button "Next" at bounding box center [778, 495] width 58 height 36
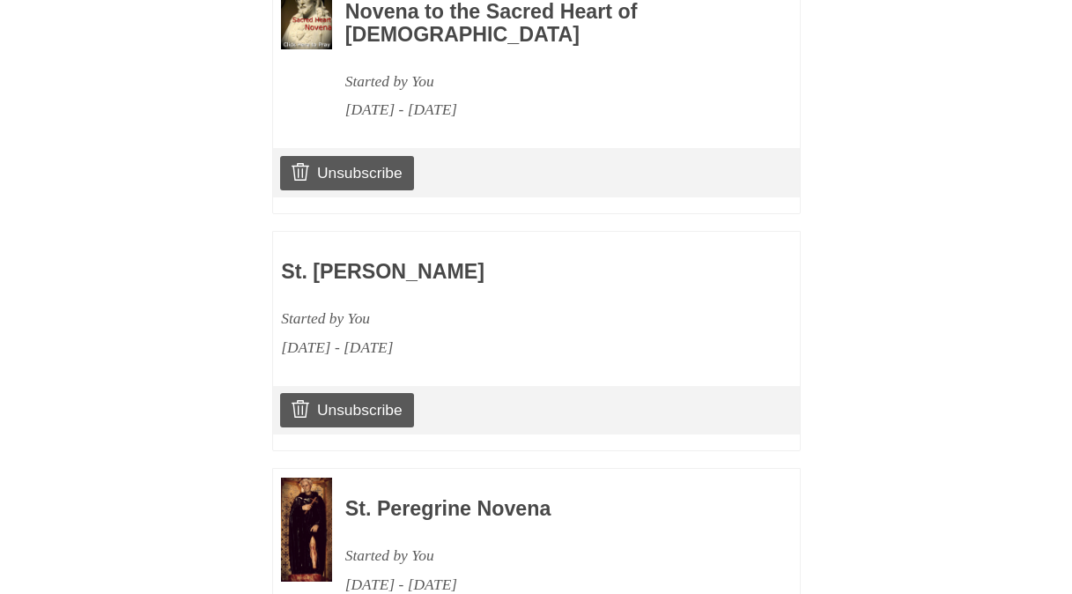
scroll to position [2498, 0]
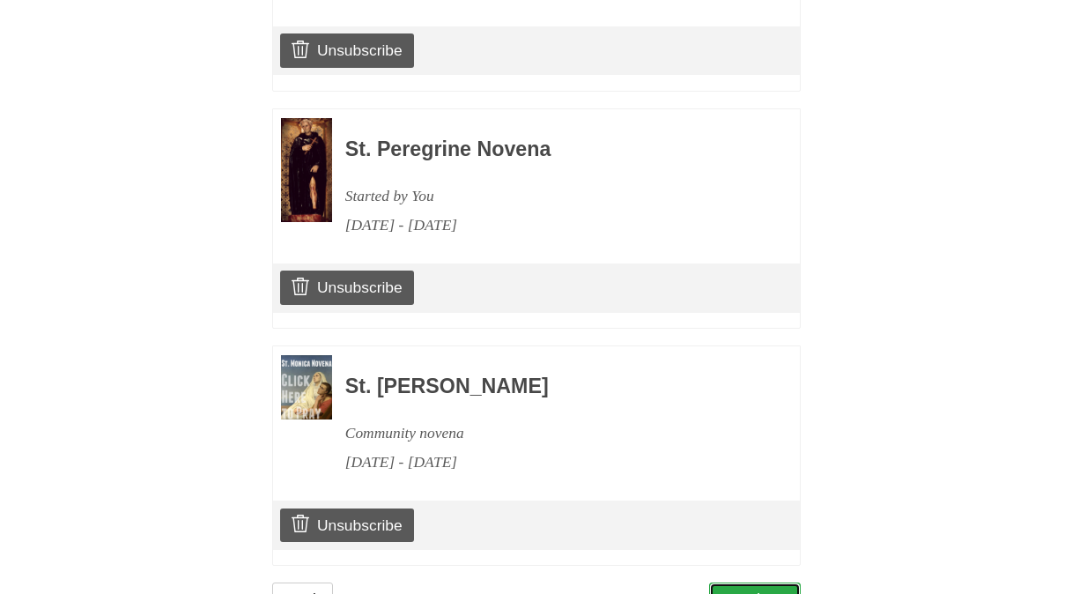
click at [728, 582] on link "Continue" at bounding box center [755, 600] width 92 height 36
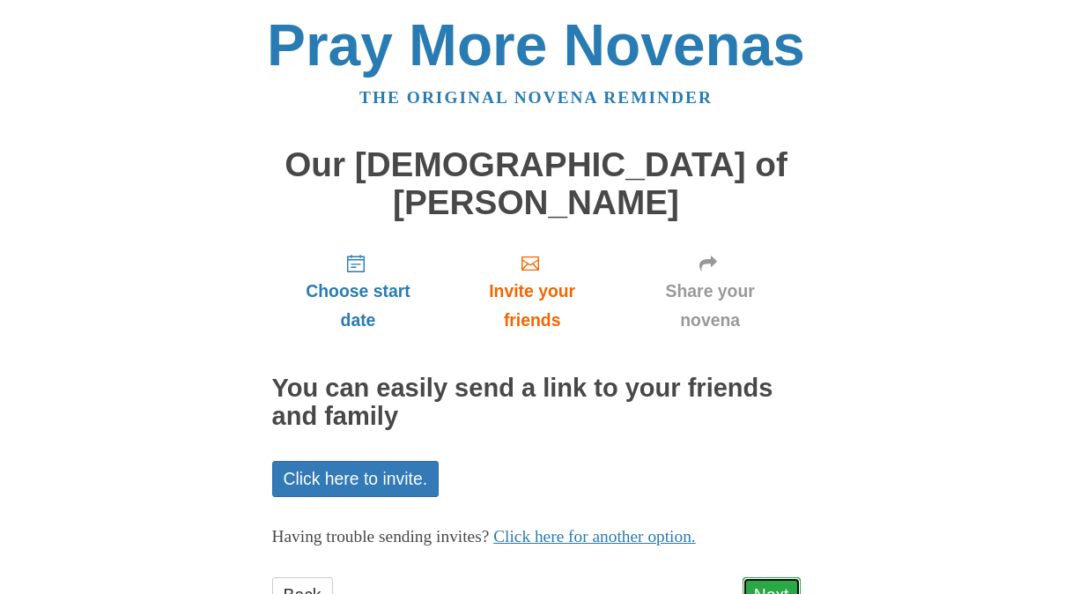
click at [777, 577] on link "Next" at bounding box center [772, 595] width 58 height 36
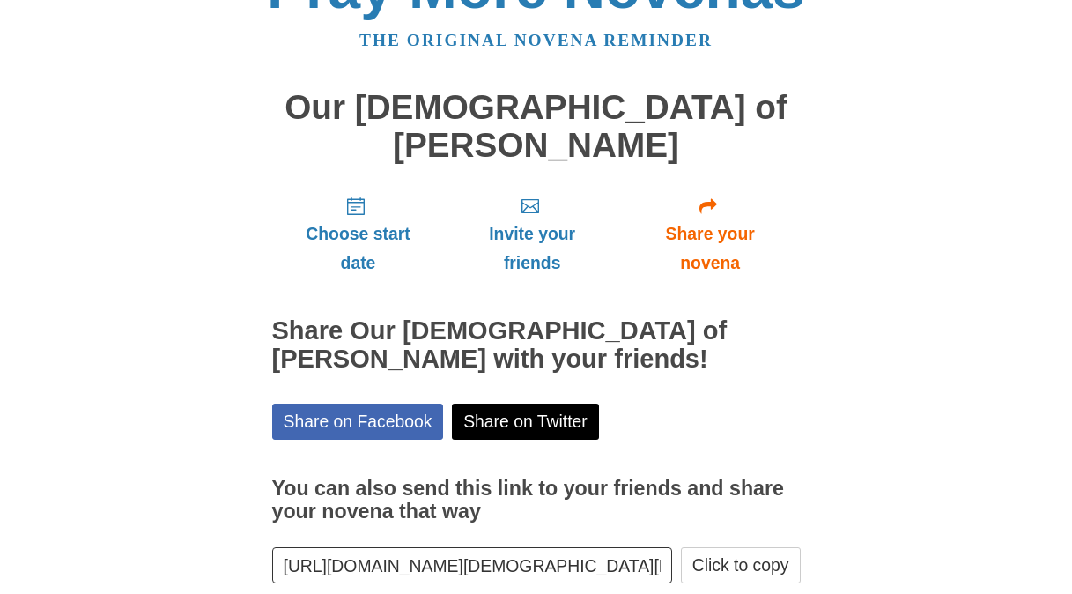
scroll to position [88, 0]
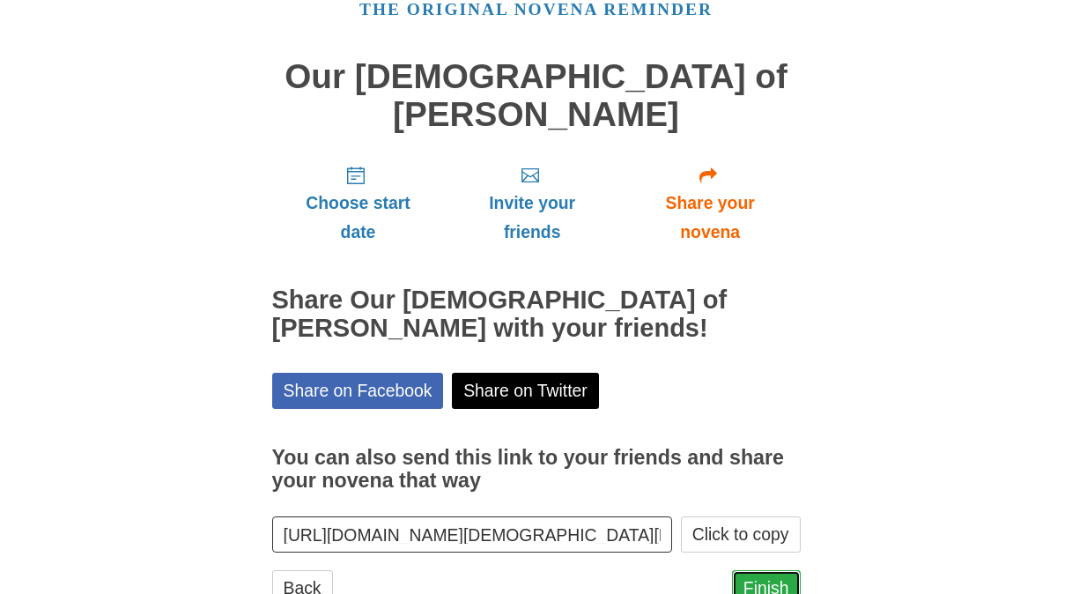
click at [772, 570] on link "Finish" at bounding box center [766, 588] width 69 height 36
